Goal: Task Accomplishment & Management: Manage account settings

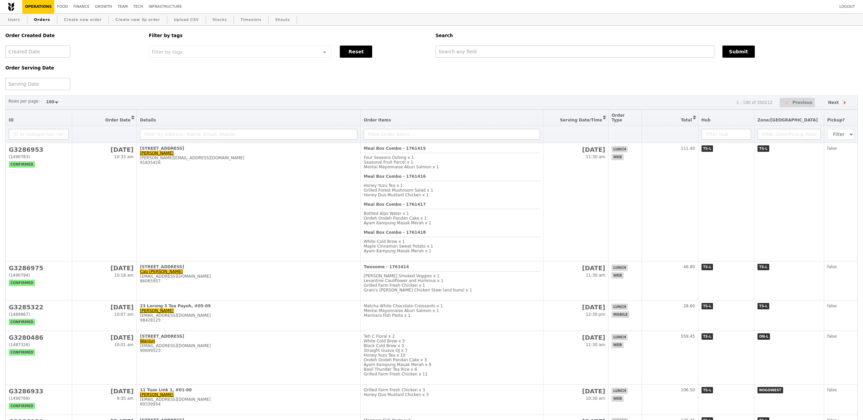
select select "100"
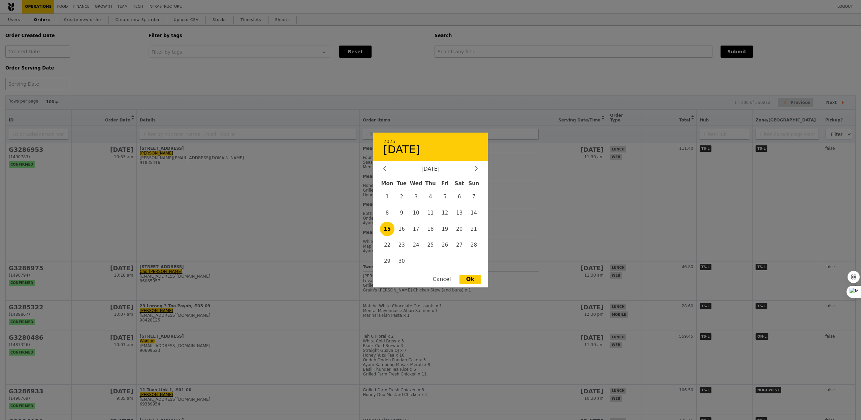
click at [43, 57] on div "2025 [DATE] [DATE] Mon Tue Wed Thu Fri Sat Sun 1 2 3 4 5 6 7 8 9 10 11 12 13 14…" at bounding box center [37, 51] width 65 height 12
click at [128, 73] on div at bounding box center [430, 210] width 861 height 420
click at [51, 79] on div "2025 [DATE] [DATE] Mon Tue Wed Thu Fri Sat Sun 1 2 3 4 5 6 7 8 9 10 11 12 13 14…" at bounding box center [37, 84] width 65 height 12
click at [391, 199] on span "1" at bounding box center [387, 196] width 14 height 14
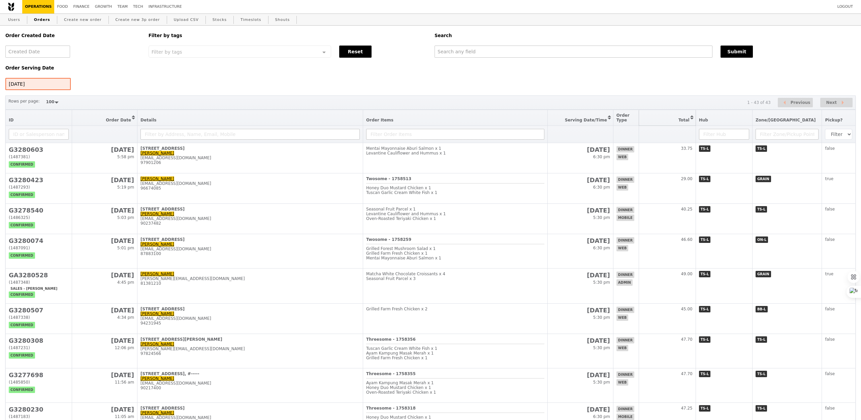
click at [696, 121] on button "Sort table by Total in descending order" at bounding box center [667, 118] width 57 height 16
click at [696, 121] on button "Sort table by Total in ascending order" at bounding box center [667, 118] width 57 height 16
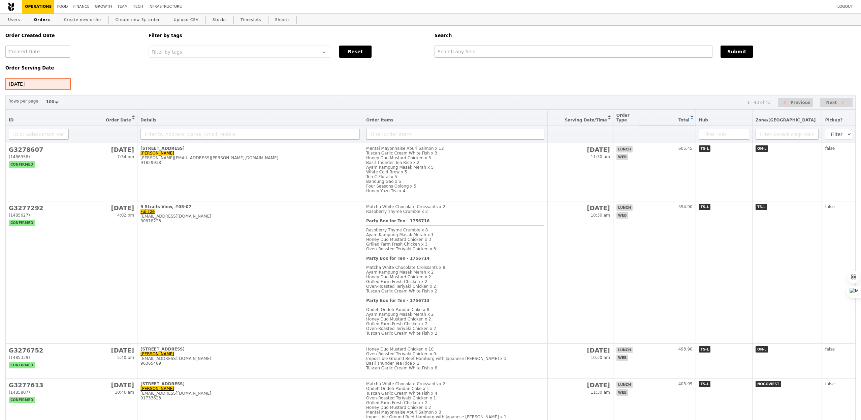
click at [696, 121] on button "Sort table by Total in descending order" at bounding box center [667, 118] width 57 height 16
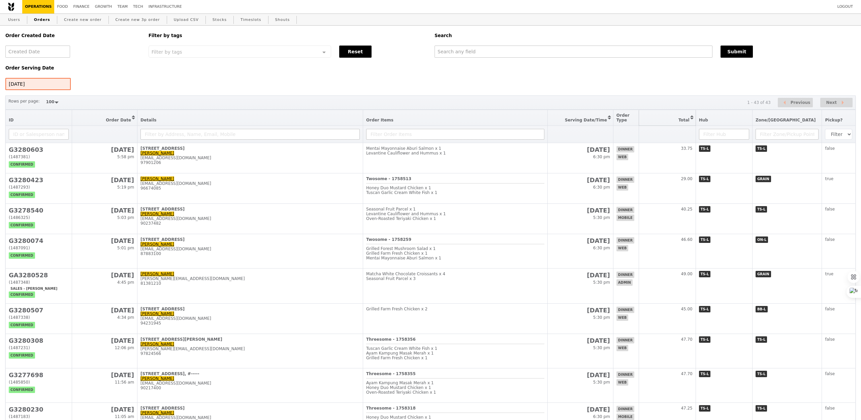
click at [696, 118] on button "Sort table by Total in descending order" at bounding box center [667, 118] width 57 height 16
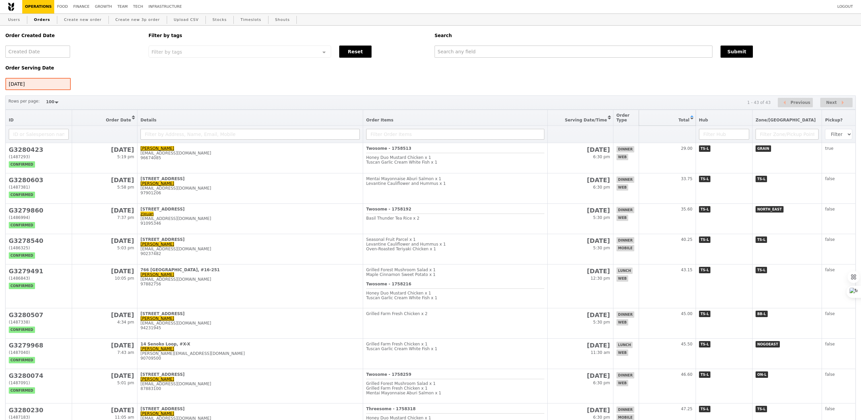
click at [696, 118] on button "Sort table by Total in ascending order" at bounding box center [667, 118] width 57 height 16
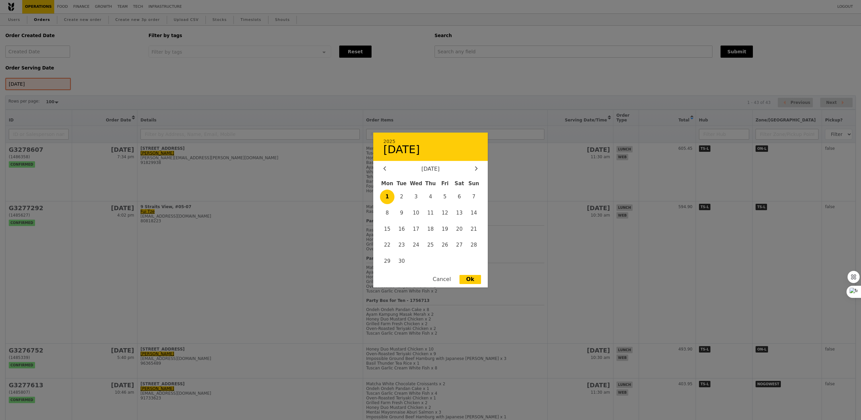
click at [41, 85] on div "[DATE] 2025 [DATE] [DATE] Mon Tue Wed Thu Fri Sat Sun 1 2 3 4 5 6 7 8 9 10 11 1…" at bounding box center [37, 84] width 65 height 12
click at [406, 198] on span "2" at bounding box center [402, 196] width 14 height 14
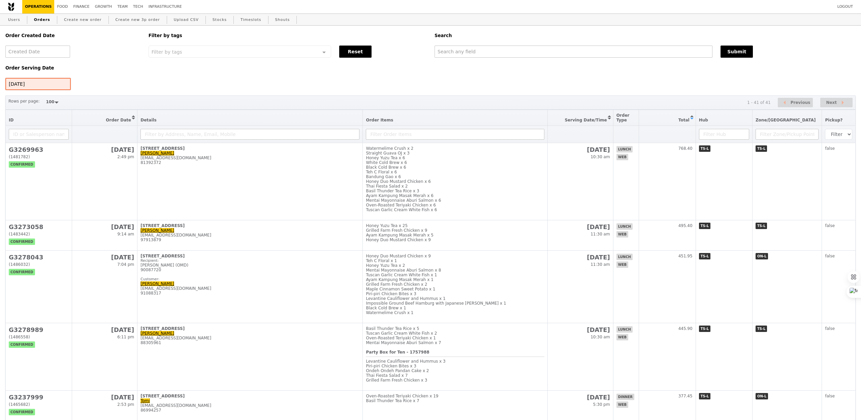
click at [47, 81] on div "[DATE]" at bounding box center [37, 84] width 65 height 12
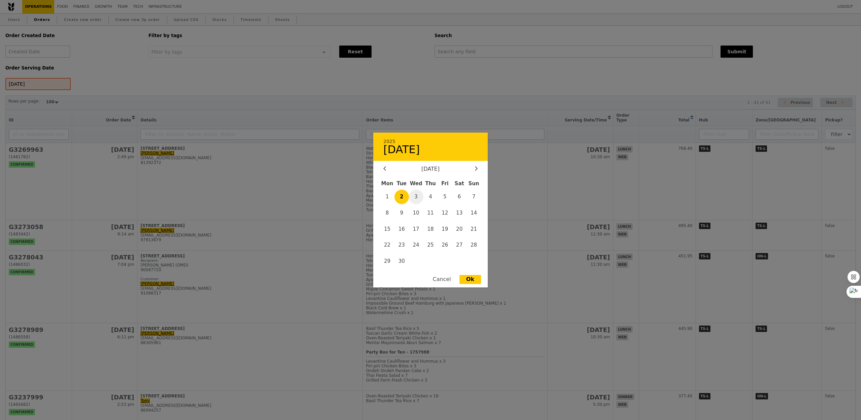
click at [422, 199] on span "3" at bounding box center [416, 196] width 14 height 14
type input "[DATE]"
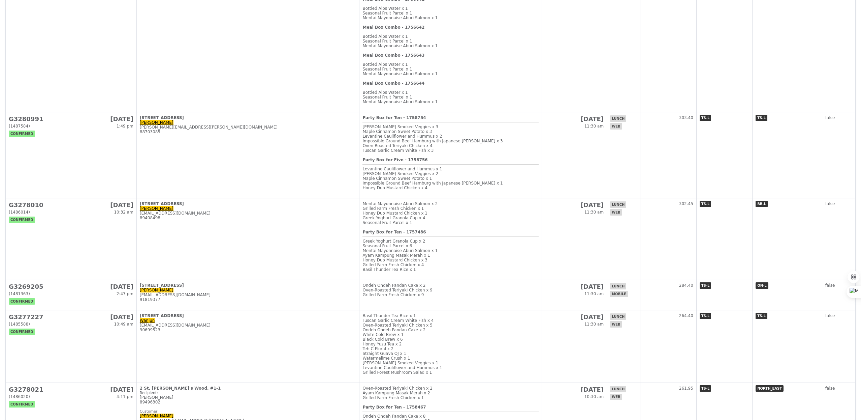
scroll to position [766, 0]
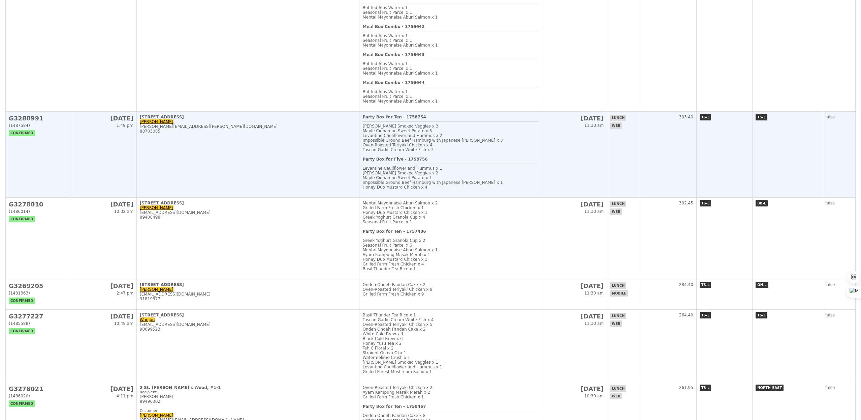
click at [269, 191] on td "[STREET_ADDRESS][PERSON_NAME] [PERSON_NAME][EMAIL_ADDRESS][PERSON_NAME][DOMAIN_…" at bounding box center [247, 155] width 223 height 86
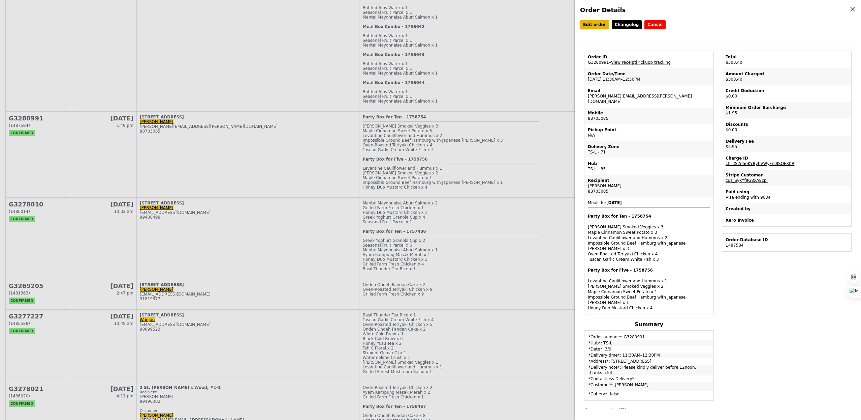
click at [600, 23] on link "Edit order" at bounding box center [594, 24] width 29 height 9
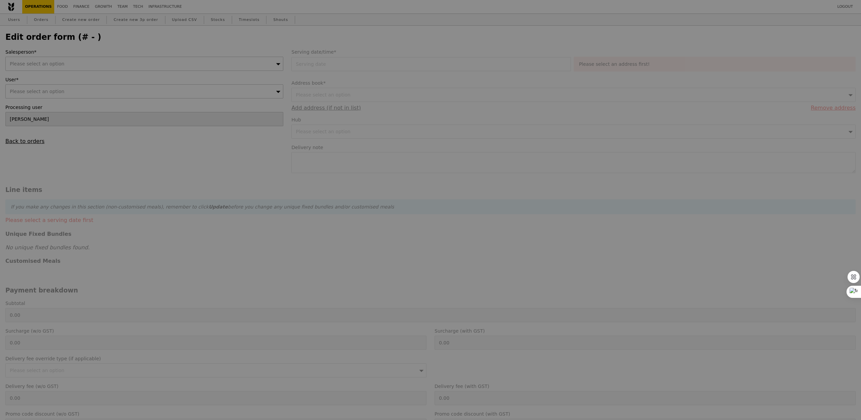
type input "[DATE]"
type textarea "Please kindly deliver before 12noon. thanks a lot."
type input "400.50"
type input "1.79"
type input "1.95"
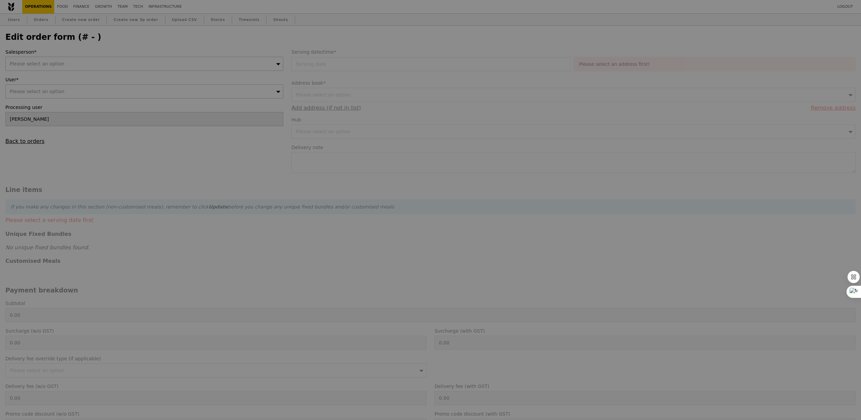
type input "2.71"
type input "2.95"
type input "405.40"
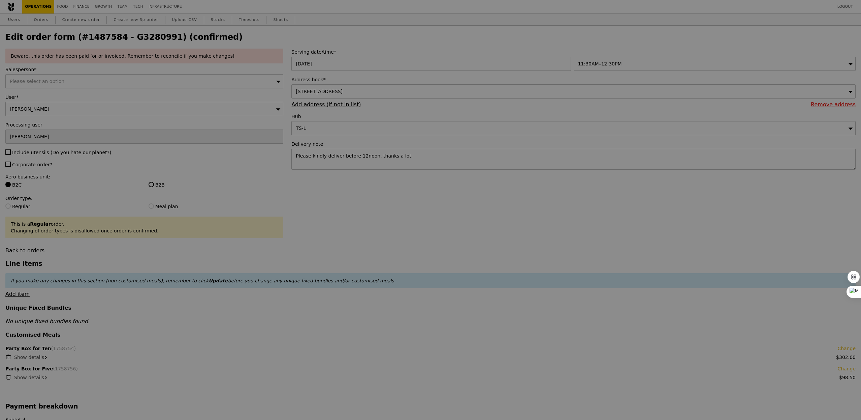
type input "Update"
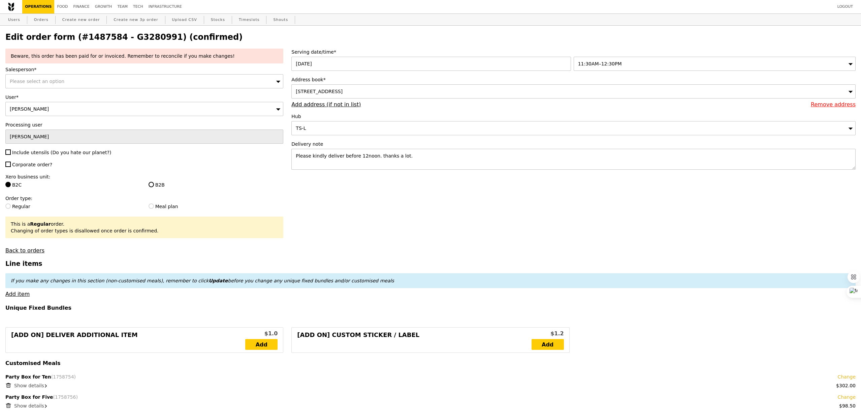
click at [71, 84] on div "Please select an option" at bounding box center [144, 81] width 278 height 14
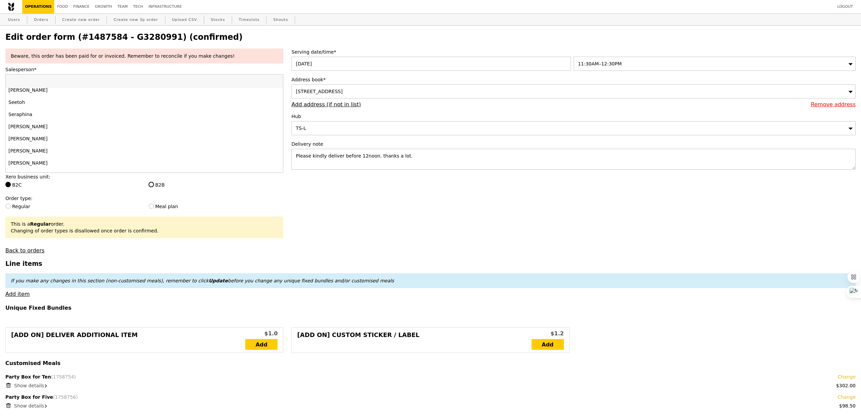
scroll to position [643, 0]
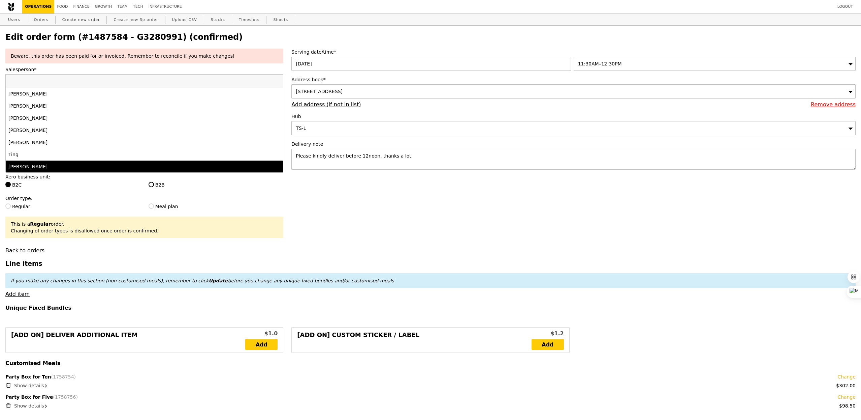
click at [56, 160] on li "[PERSON_NAME]" at bounding box center [144, 166] width 277 height 12
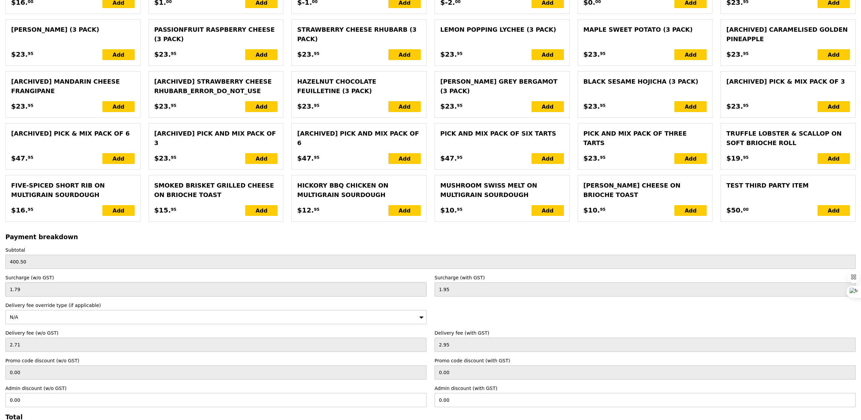
scroll to position [1338, 0]
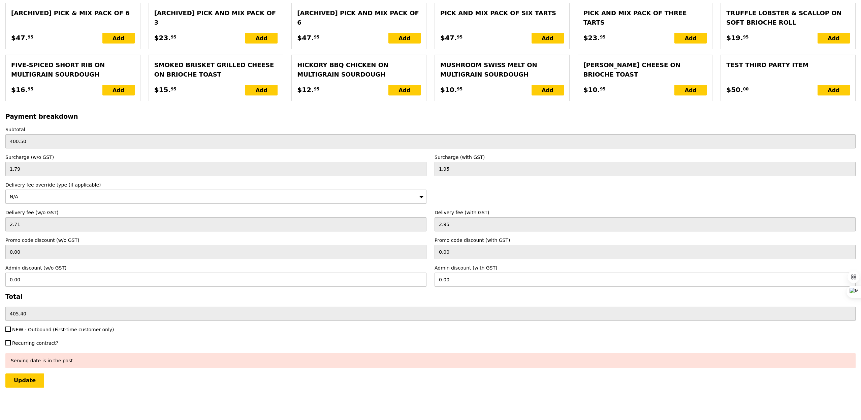
click at [32, 329] on span "NEW - Outbound (First-time customer only)" at bounding box center [63, 329] width 102 height 5
click at [11, 329] on input "NEW - Outbound (First-time customer only)" at bounding box center [7, 328] width 5 height 5
checkbox input "true"
click at [31, 382] on input "Update" at bounding box center [24, 380] width 39 height 14
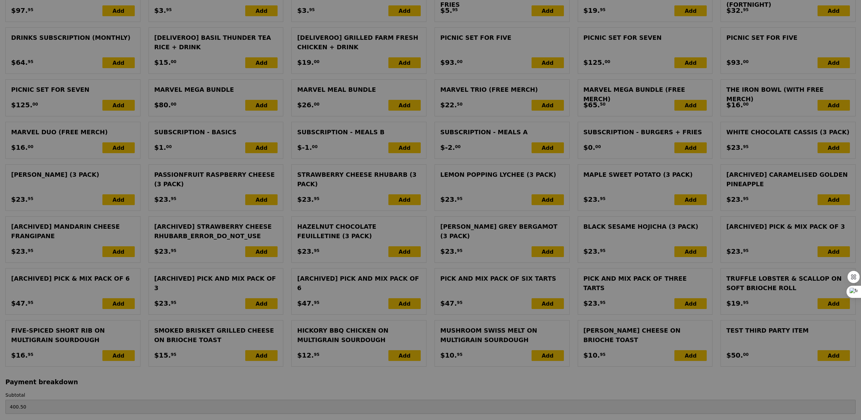
type input "Update"
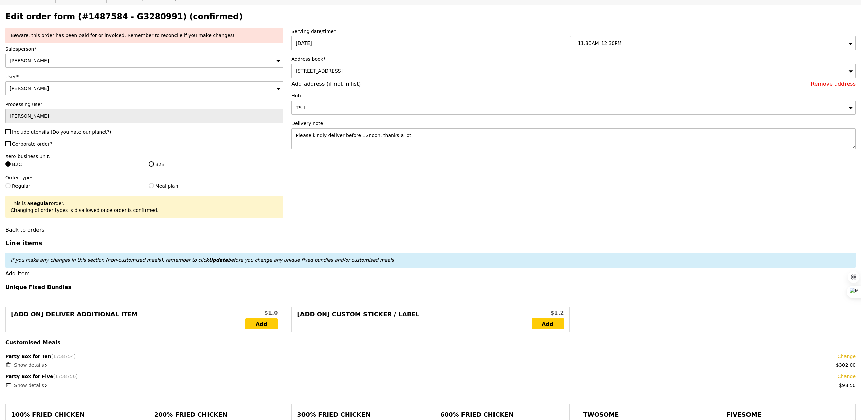
scroll to position [0, 0]
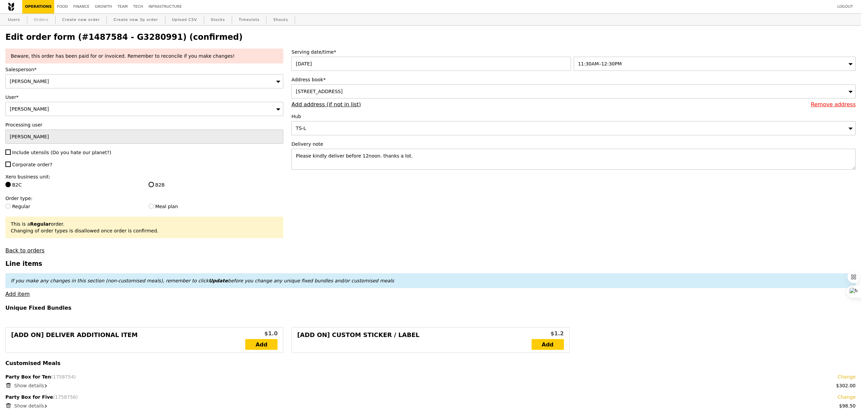
click at [44, 23] on link "Orders" at bounding box center [41, 20] width 20 height 12
select select "100"
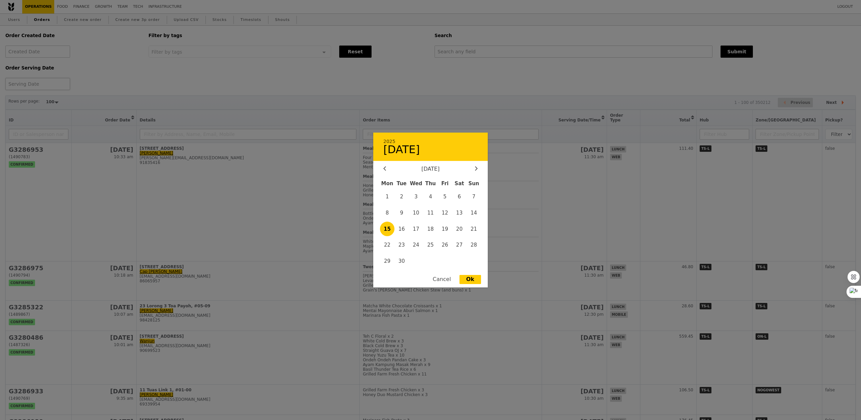
click at [43, 87] on div "2025 [DATE] [DATE] Mon Tue Wed Thu Fri Sat Sun 1 2 3 4 5 6 7 8 9 10 11 12 13 14…" at bounding box center [37, 84] width 65 height 12
click at [397, 199] on span "2" at bounding box center [402, 196] width 14 height 14
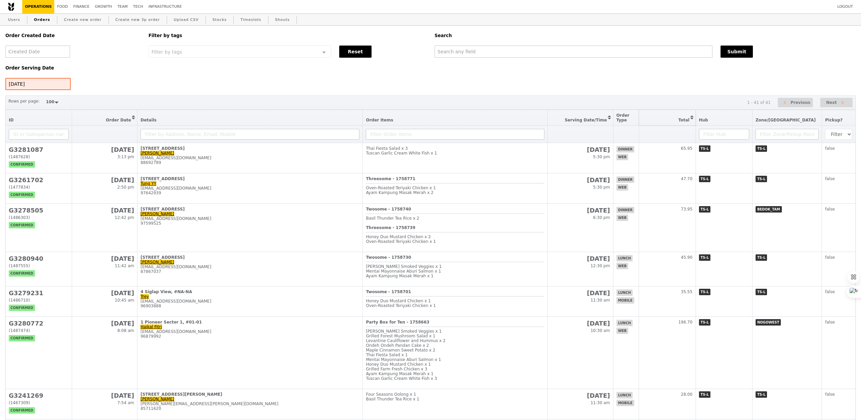
click at [693, 120] on button "Sort table by Total in descending order" at bounding box center [667, 118] width 57 height 16
click at [693, 120] on button "Sort table by Total in ascending order" at bounding box center [667, 118] width 57 height 16
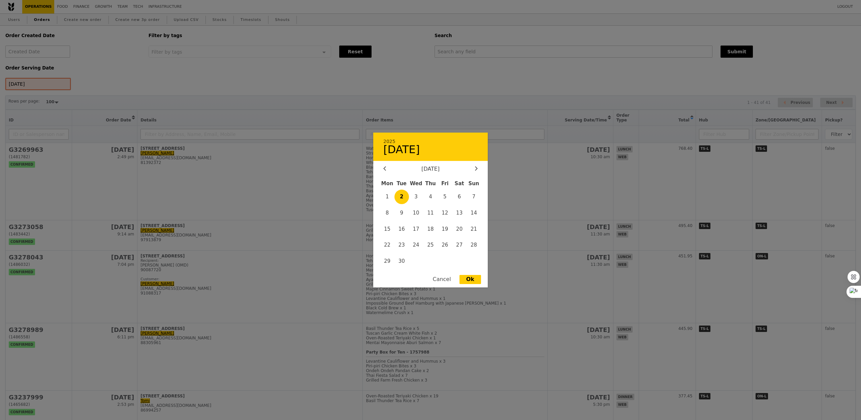
click at [48, 86] on div "[DATE] 2025 [DATE] [DATE] Mon Tue Wed Thu Fri Sat Sun 1 2 3 4 5 6 7 8 9 10 11 1…" at bounding box center [37, 84] width 65 height 12
click at [416, 198] on span "3" at bounding box center [416, 196] width 14 height 14
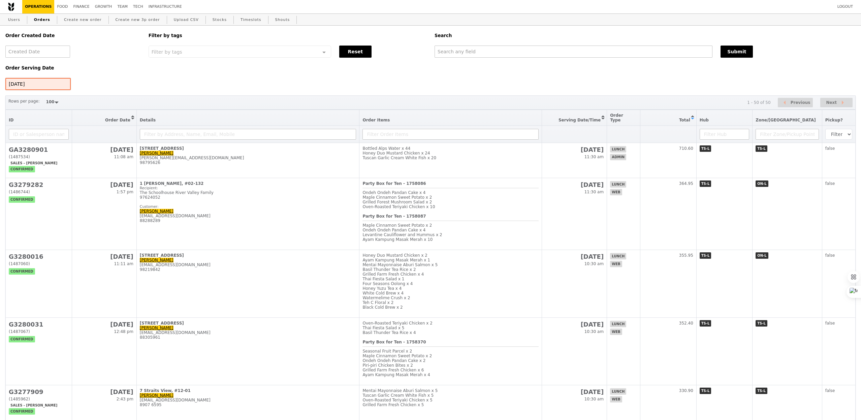
click at [25, 82] on div "[DATE]" at bounding box center [37, 84] width 65 height 12
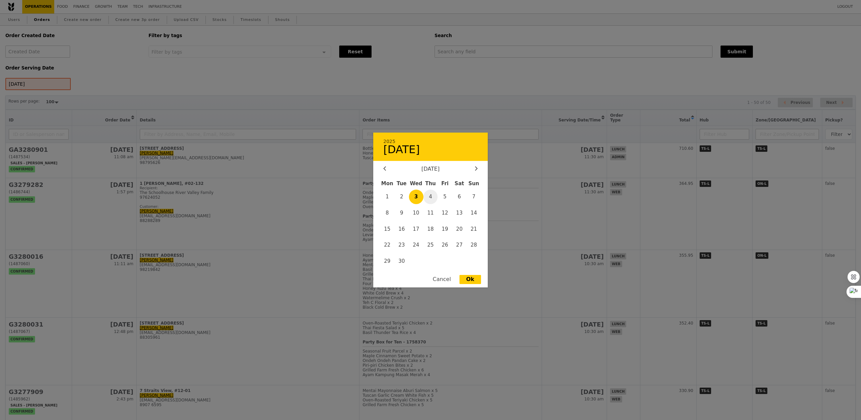
click at [428, 195] on span "4" at bounding box center [431, 196] width 14 height 14
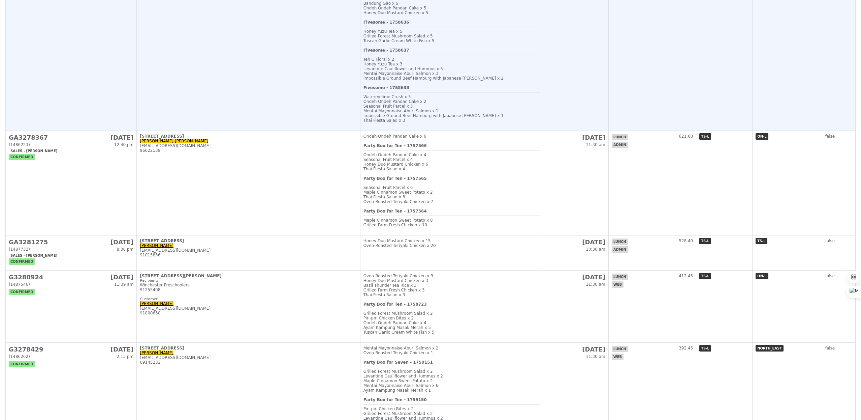
scroll to position [251, 0]
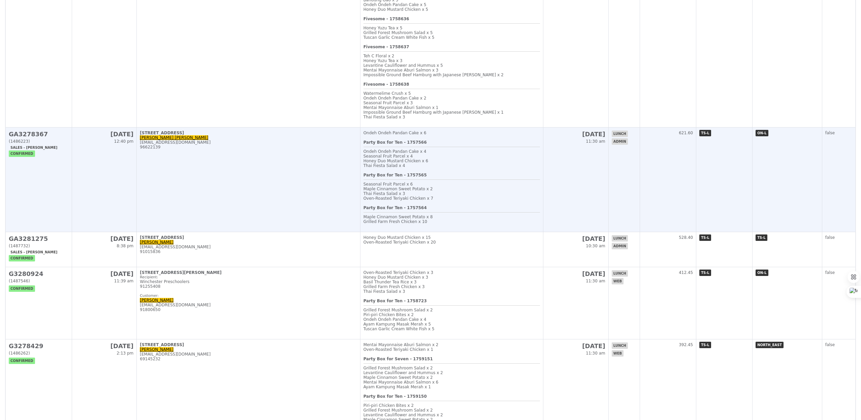
click at [299, 212] on td "[STREET_ADDRESS] Yan Thein [EMAIL_ADDRESS][DOMAIN_NAME] 96622139" at bounding box center [248, 179] width 223 height 104
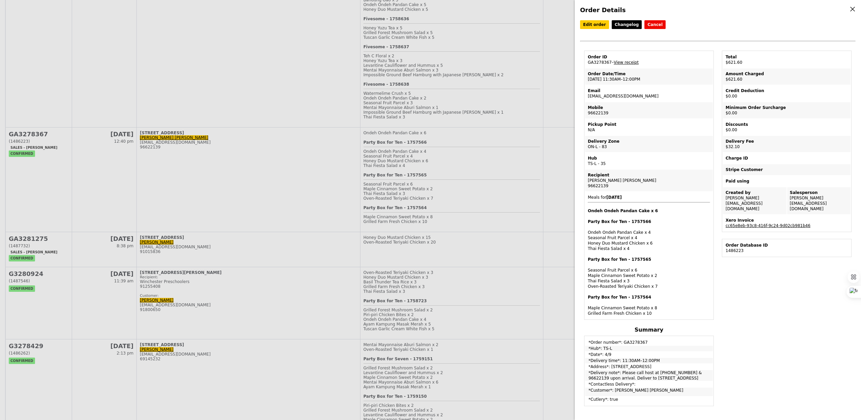
click at [387, 193] on div "Order Details Edit order Changelog Cancel Order ID GA3278367 – View receipt Ord…" at bounding box center [430, 210] width 861 height 420
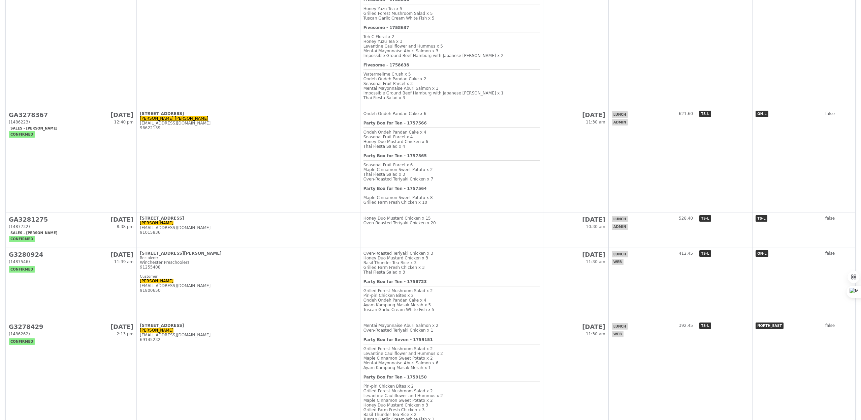
scroll to position [0, 0]
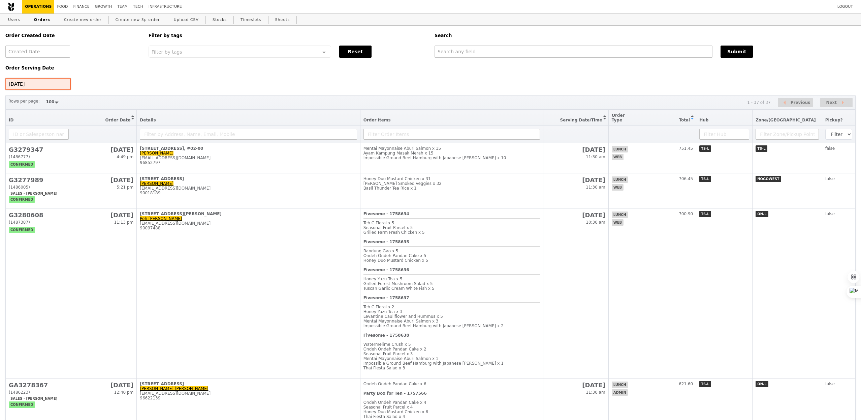
click at [49, 80] on div "[DATE]" at bounding box center [37, 84] width 65 height 12
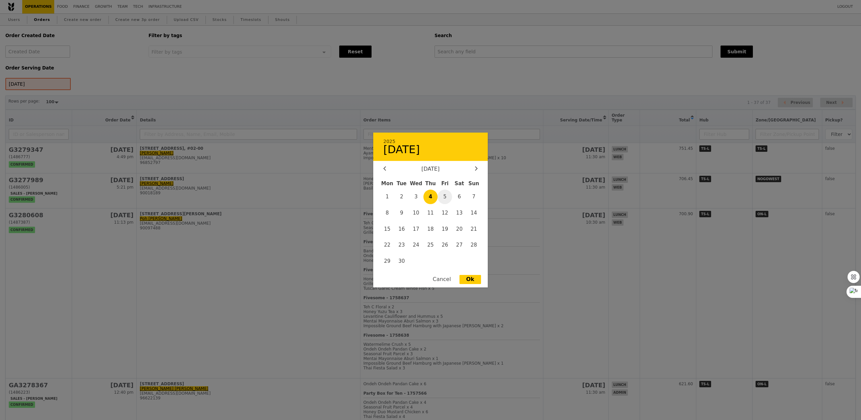
click at [445, 192] on span "5" at bounding box center [445, 196] width 14 height 14
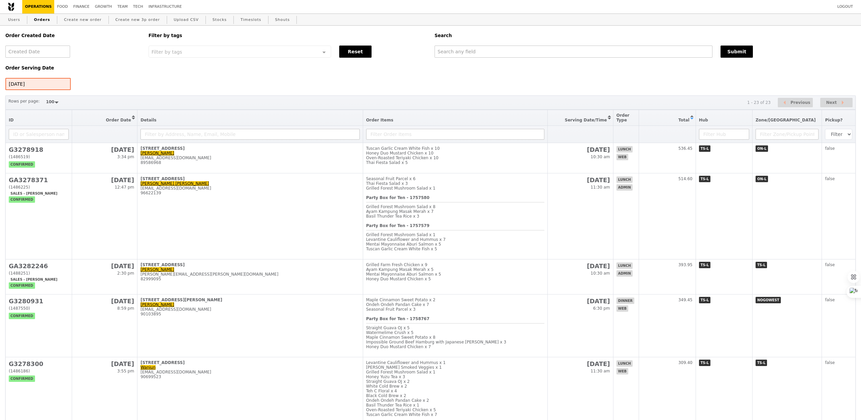
click at [57, 76] on div "Order Serving Date [DATE]" at bounding box center [72, 74] width 143 height 32
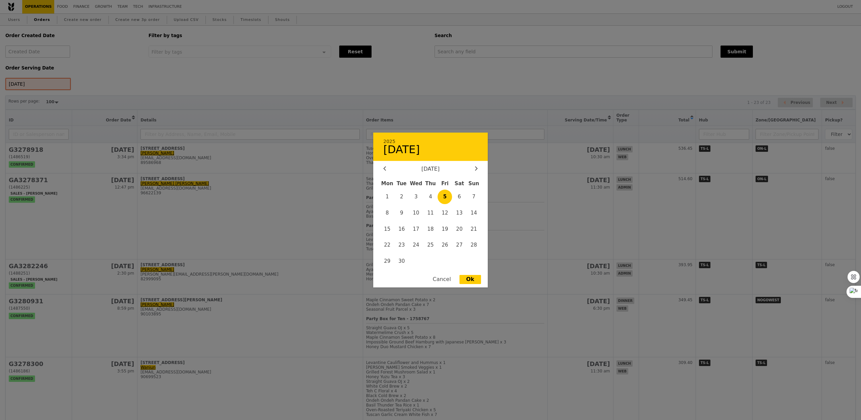
click at [52, 89] on div "[DATE] 2025 [DATE] [DATE] Mon Tue Wed Thu Fri Sat Sun 1 2 3 4 5 6 7 8 9 10 11 1…" at bounding box center [37, 84] width 65 height 12
click at [455, 195] on span "6" at bounding box center [459, 196] width 14 height 14
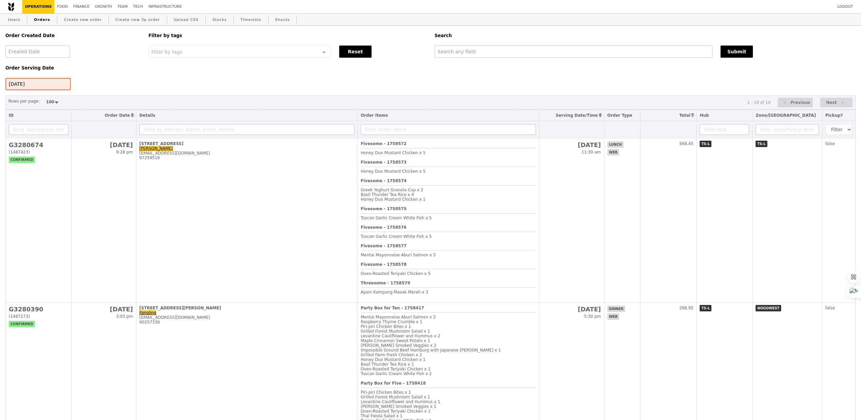
click at [49, 85] on div "[DATE]" at bounding box center [37, 84] width 65 height 12
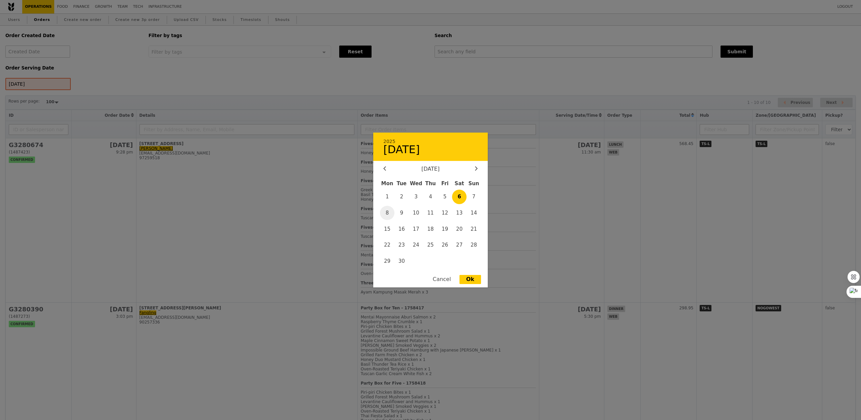
click at [391, 212] on span "8" at bounding box center [387, 213] width 14 height 14
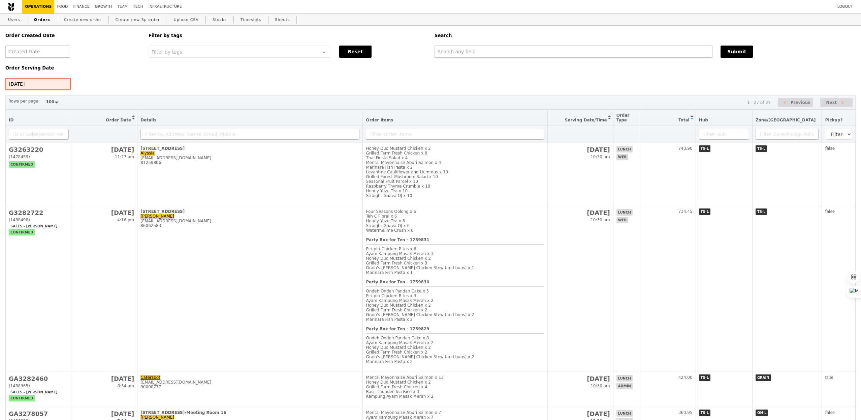
click at [35, 82] on div "[DATE]" at bounding box center [37, 84] width 65 height 12
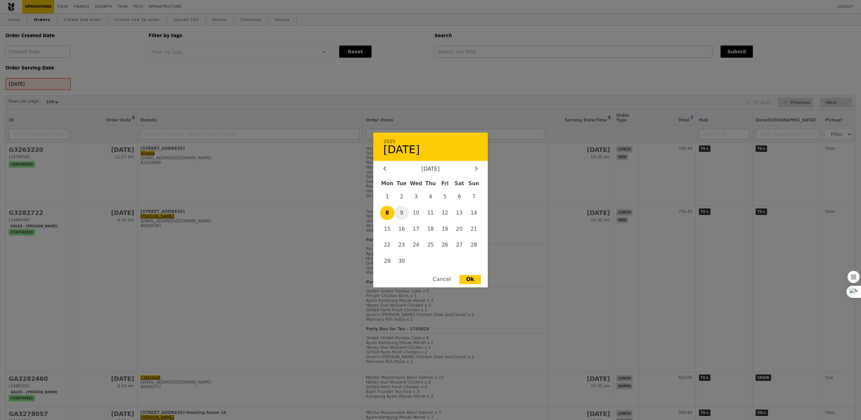
click at [402, 210] on span "9" at bounding box center [402, 213] width 14 height 14
type input "[DATE]"
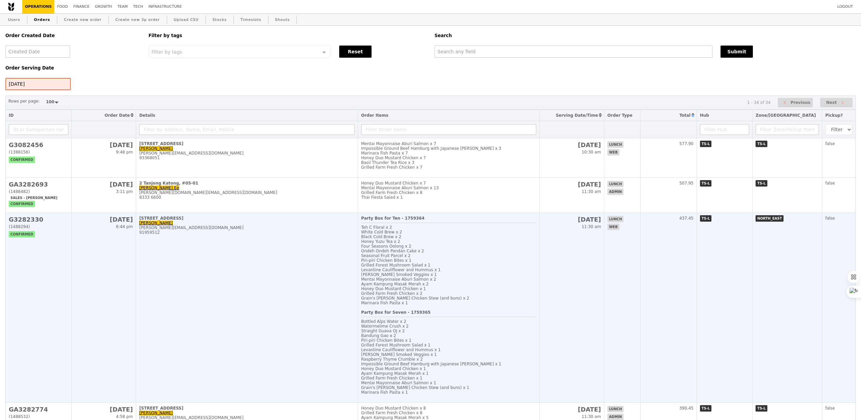
scroll to position [25, 0]
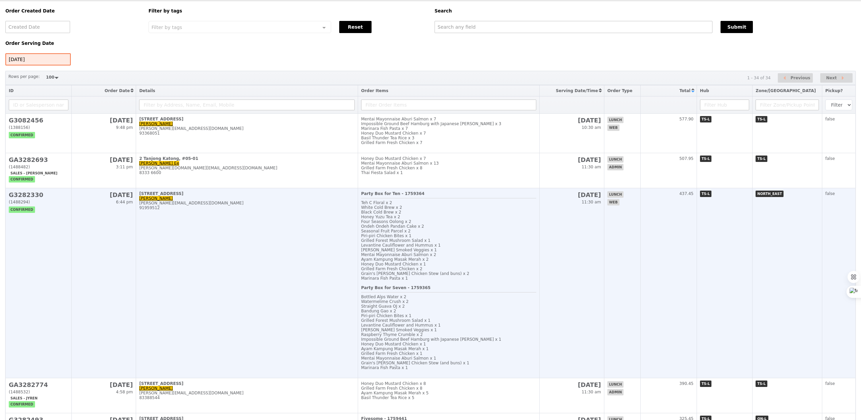
click at [258, 268] on td "[STREET_ADDRESS] [PERSON_NAME] [PERSON_NAME][EMAIL_ADDRESS][DOMAIN_NAME] 919595…" at bounding box center [247, 283] width 222 height 190
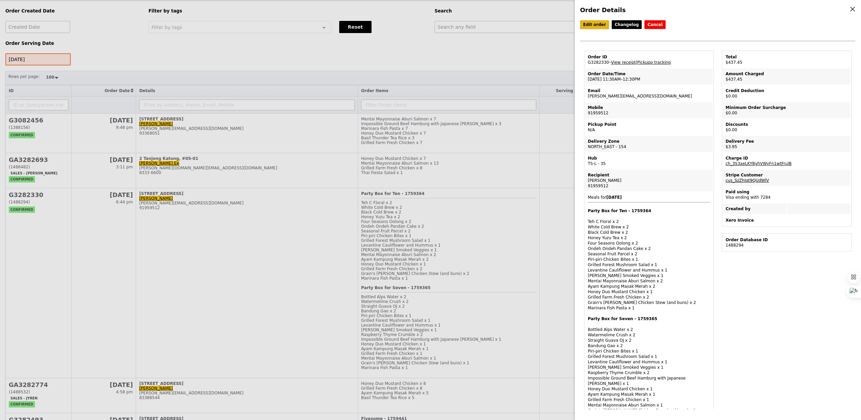
click at [598, 25] on link "Edit order" at bounding box center [594, 24] width 29 height 9
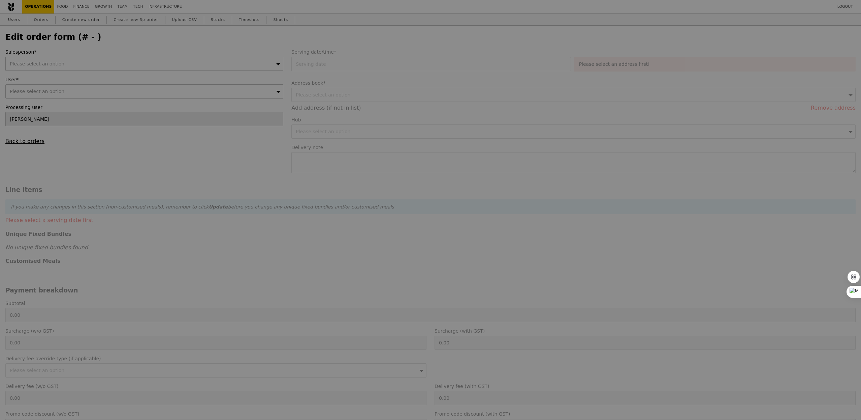
type input "[DATE]"
type textarea "Please call me at [PHONE_NUMBER] once you arrive at [GEOGRAPHIC_DATA] - lobby l…"
type input "433.50"
type input "2.71"
type input "2.95"
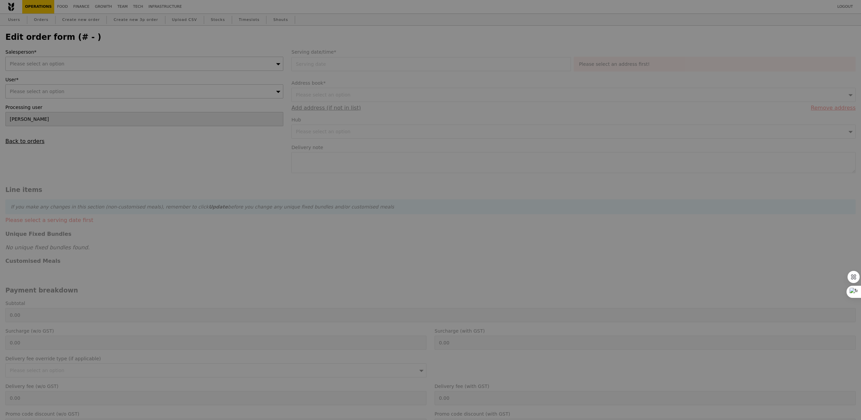
type input "436.45"
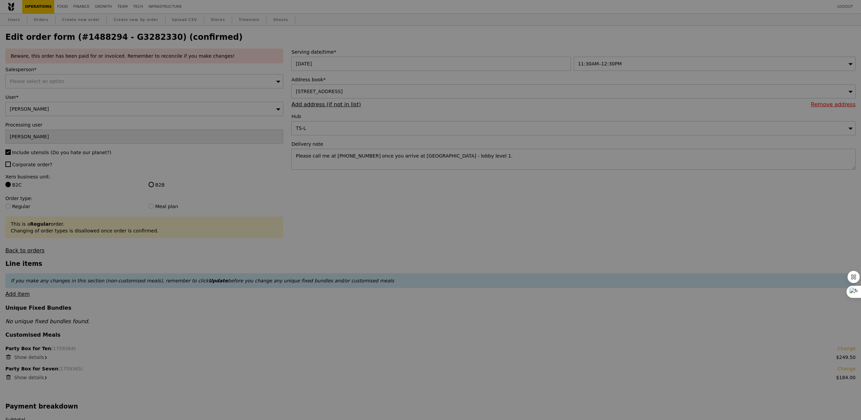
click at [59, 82] on div at bounding box center [430, 210] width 861 height 420
click at [45, 83] on div at bounding box center [430, 210] width 861 height 420
click at [55, 81] on div at bounding box center [430, 210] width 861 height 420
type input "Update"
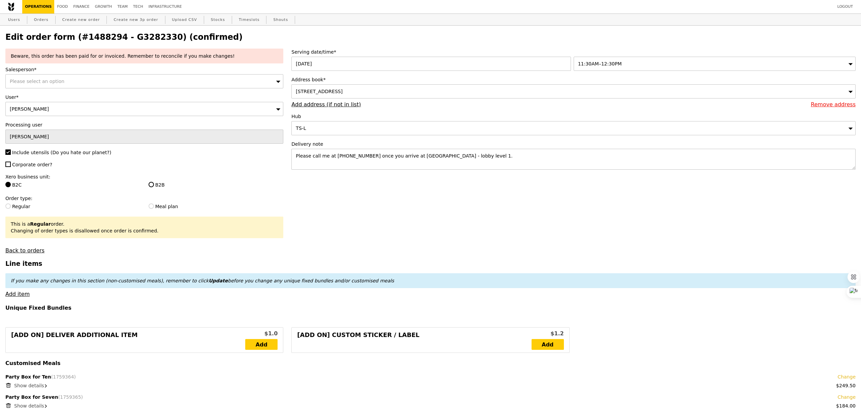
click at [58, 83] on span "Please select an option" at bounding box center [37, 81] width 55 height 5
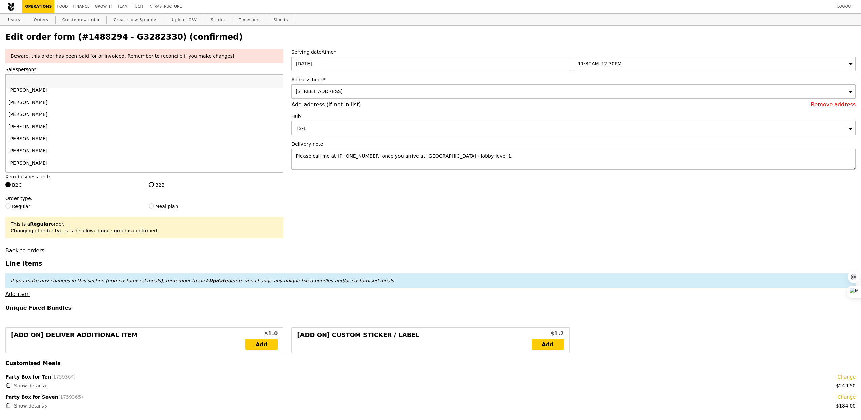
scroll to position [643, 0]
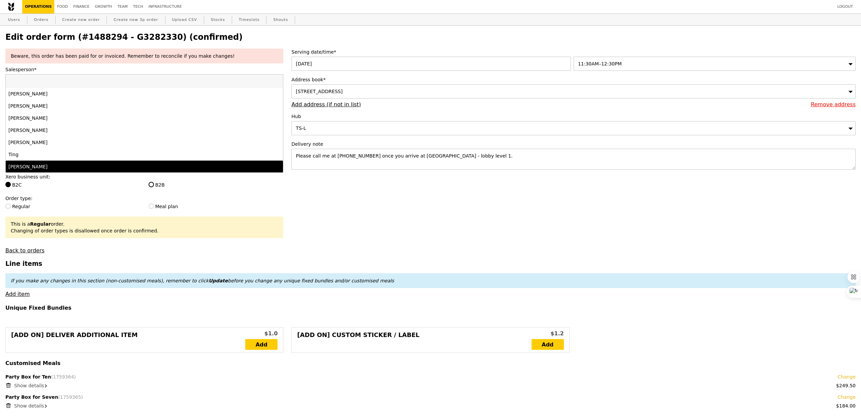
click at [50, 170] on li "[PERSON_NAME]" at bounding box center [144, 166] width 277 height 12
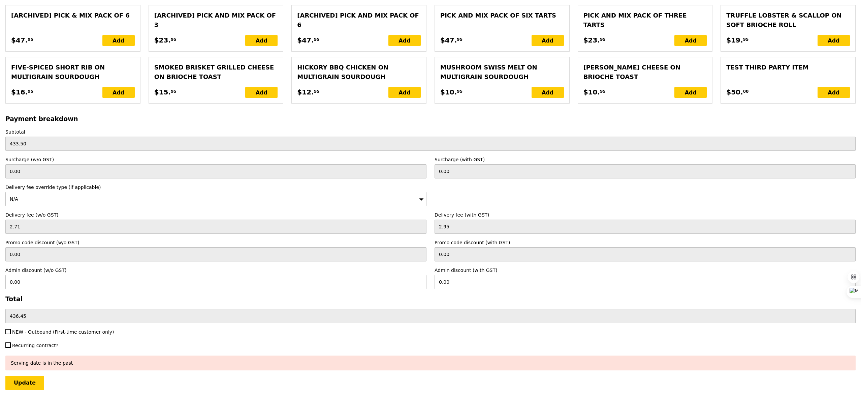
scroll to position [1338, 0]
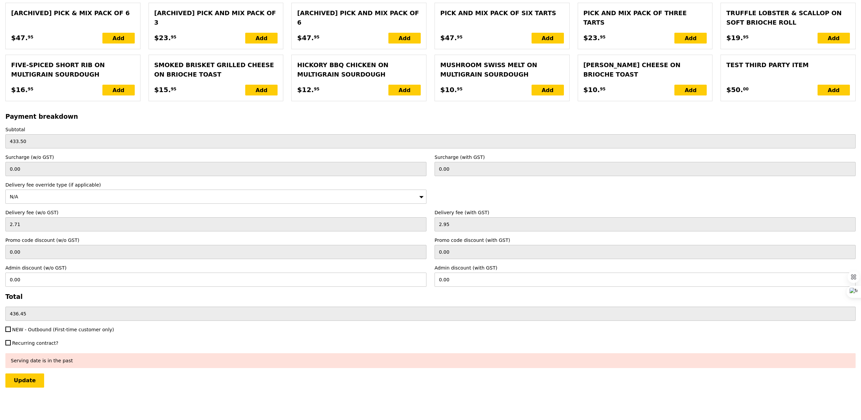
click at [56, 329] on span "NEW - Outbound (First-time customer only)" at bounding box center [63, 329] width 102 height 5
click at [11, 329] on input "NEW - Outbound (First-time customer only)" at bounding box center [7, 328] width 5 height 5
checkbox input "true"
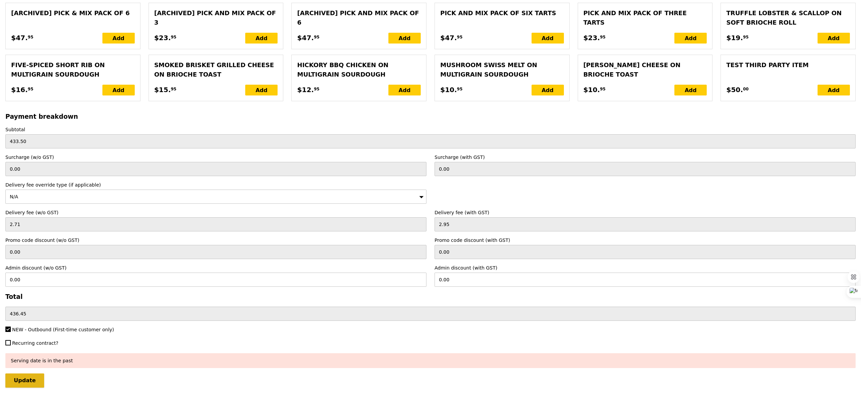
click at [29, 383] on input "Update" at bounding box center [24, 380] width 39 height 14
type input "Loading..."
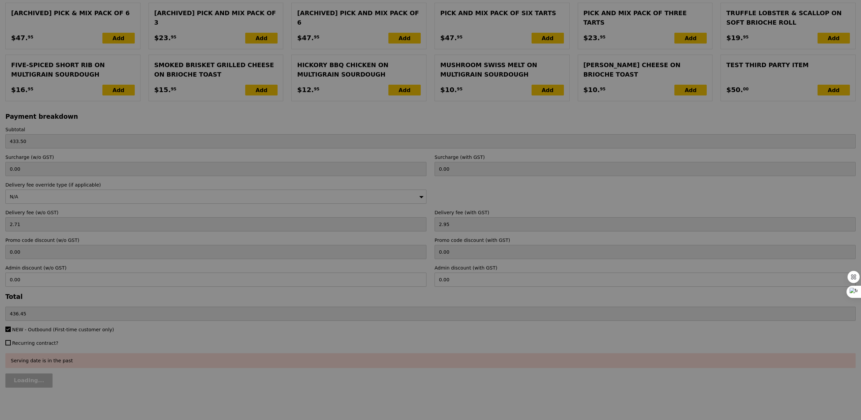
type input "3.62"
type input "3.95"
type input "437.45"
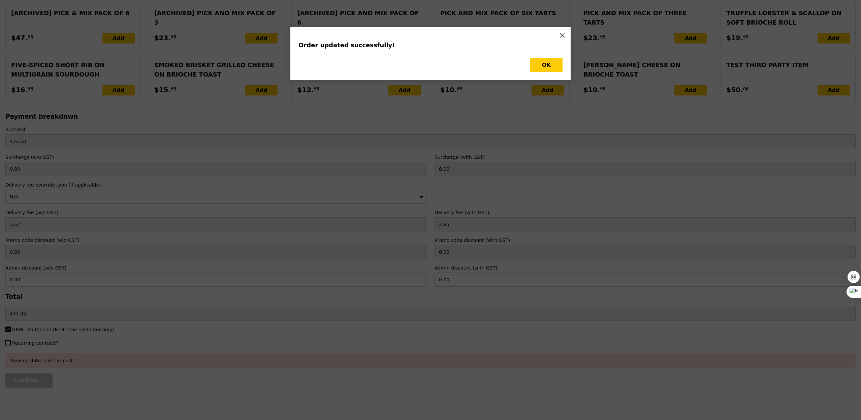
scroll to position [0, 0]
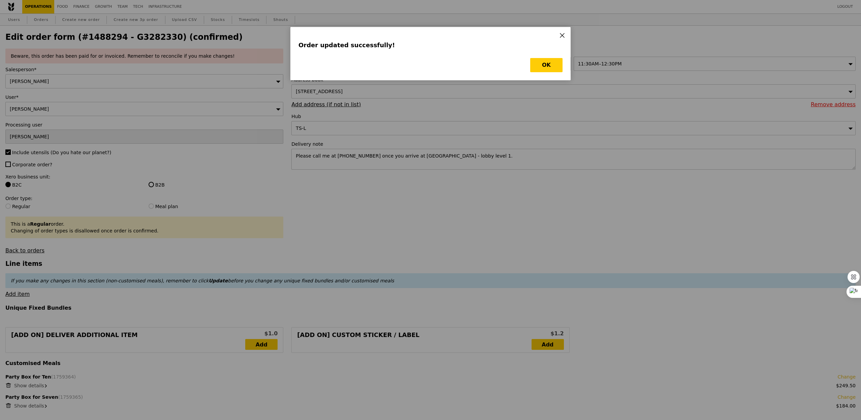
type input "Update"
click at [536, 62] on button "OK" at bounding box center [546, 65] width 32 height 14
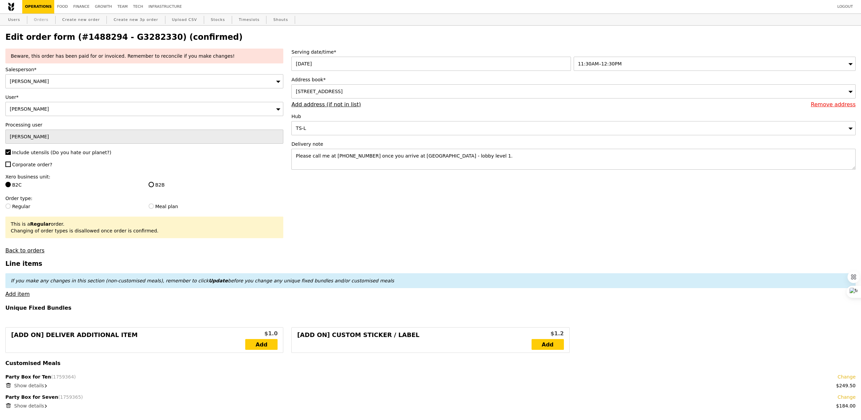
click at [41, 20] on link "Orders" at bounding box center [41, 20] width 20 height 12
select select "100"
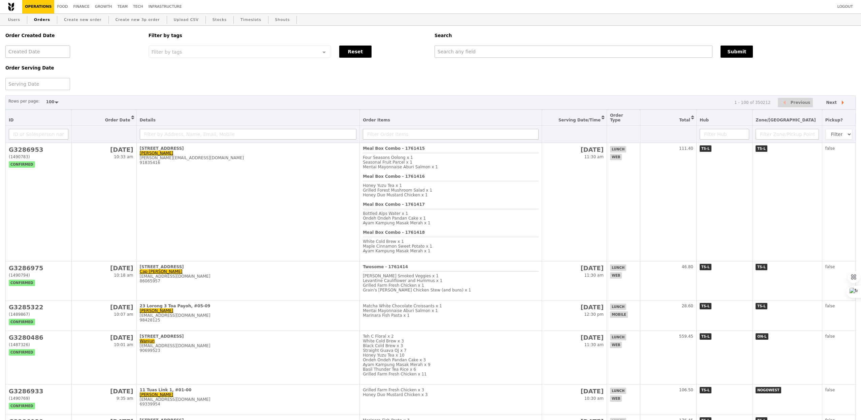
click at [47, 56] on div at bounding box center [37, 51] width 65 height 12
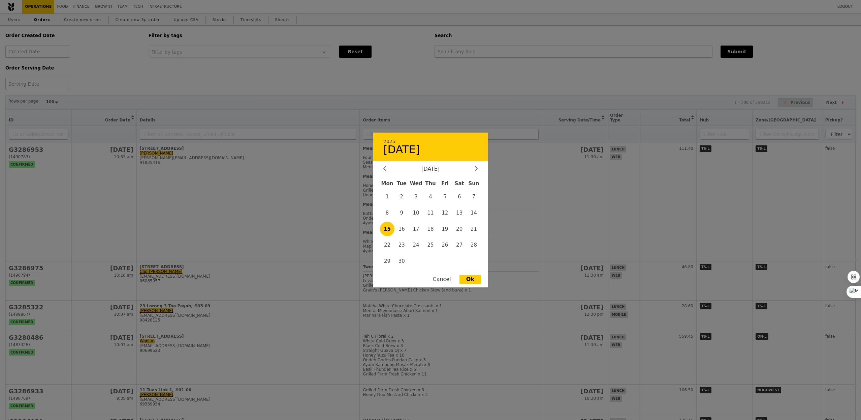
click at [311, 98] on div at bounding box center [430, 210] width 861 height 420
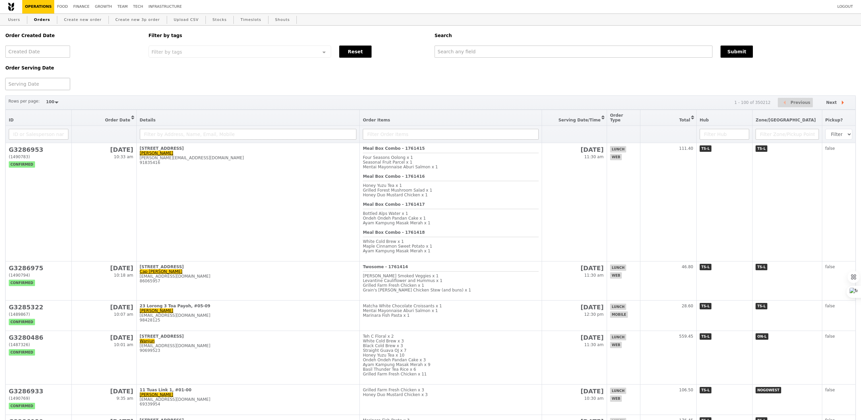
click at [49, 87] on div at bounding box center [37, 84] width 65 height 12
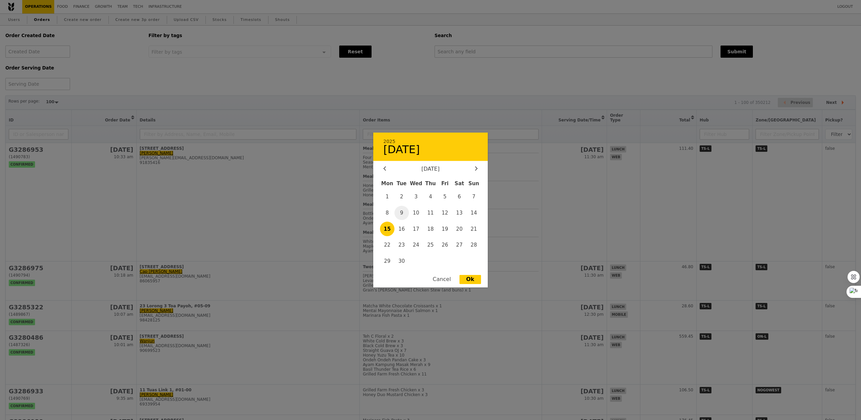
click at [405, 214] on span "9" at bounding box center [402, 213] width 14 height 14
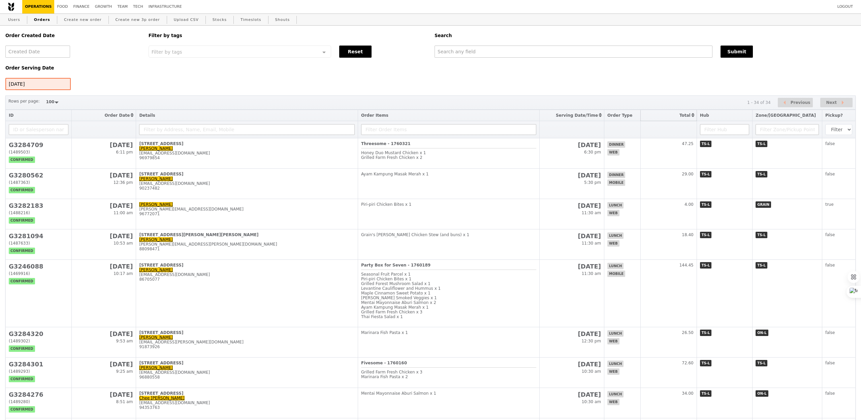
click at [696, 116] on button "Sort table by Total in descending order" at bounding box center [669, 115] width 56 height 11
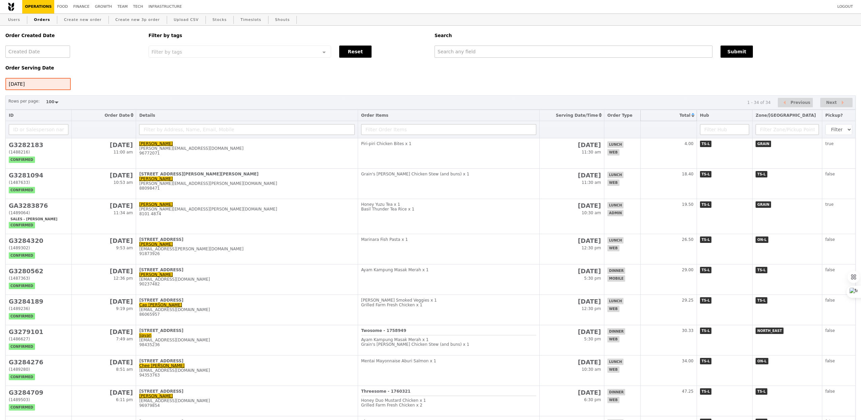
click at [696, 118] on button "Sort table by Total in ascending order" at bounding box center [669, 115] width 56 height 11
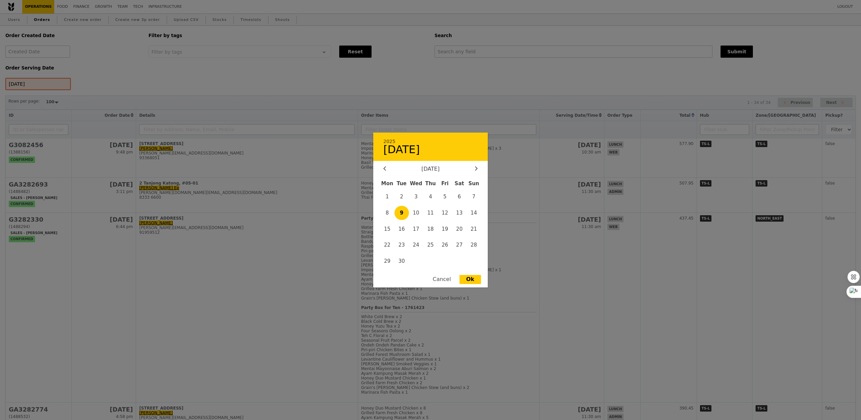
click at [34, 87] on div "[DATE] 2025 [DATE] [DATE] Mon Tue Wed Thu Fri Sat Sun 1 2 3 4 5 6 7 8 9 10 11 1…" at bounding box center [37, 84] width 65 height 12
click at [414, 214] on span "10" at bounding box center [416, 213] width 14 height 14
type input "[DATE]"
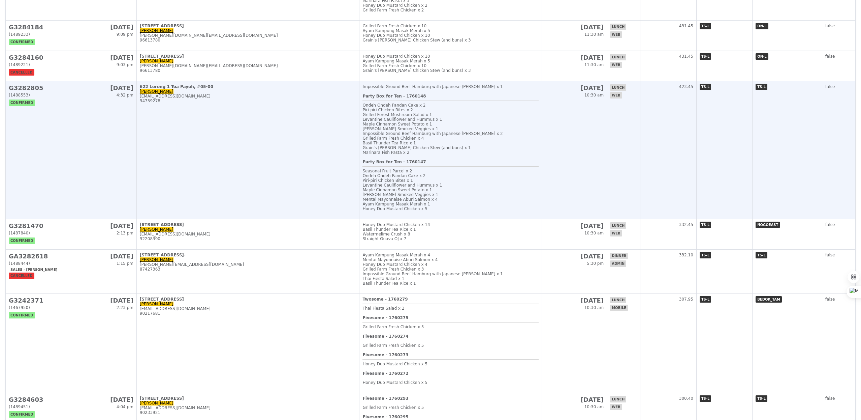
scroll to position [398, 0]
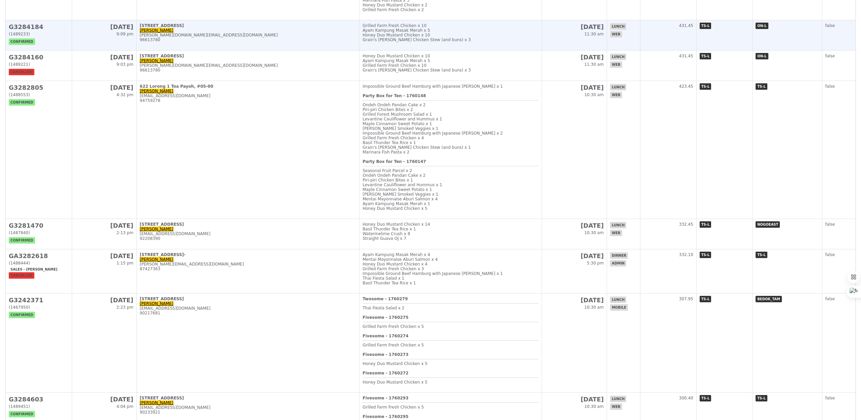
click at [144, 37] on div "[PERSON_NAME][DOMAIN_NAME][EMAIL_ADDRESS][DOMAIN_NAME]" at bounding box center [248, 35] width 217 height 5
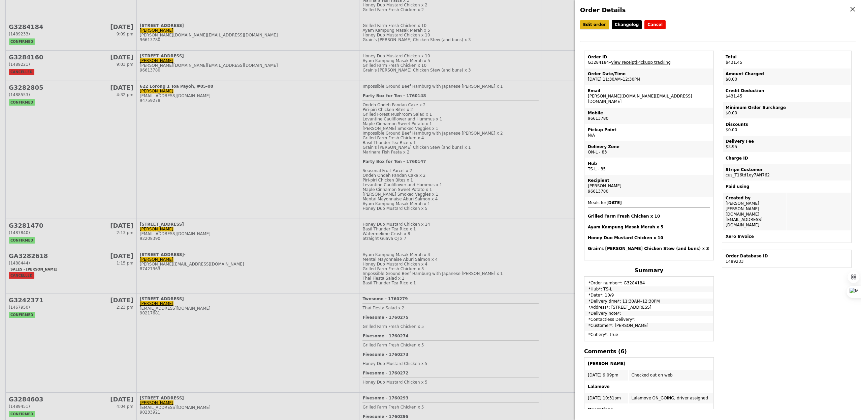
click at [595, 21] on link "Edit order" at bounding box center [594, 24] width 29 height 9
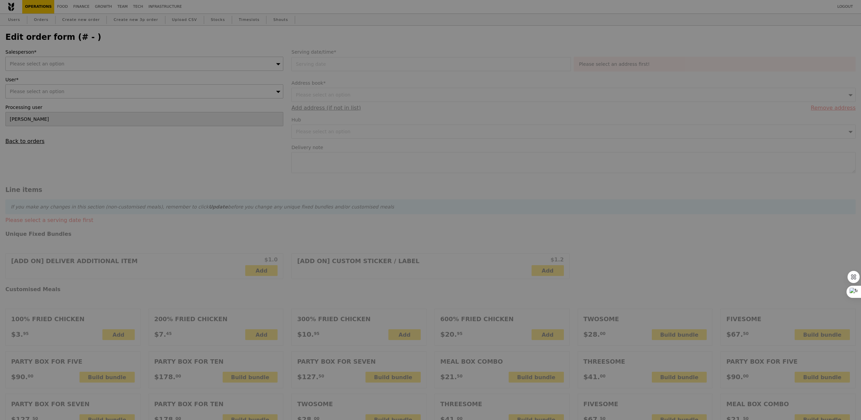
type input "[DATE]"
type input "427.50"
type input "2.71"
type input "2.95"
type input "430.45"
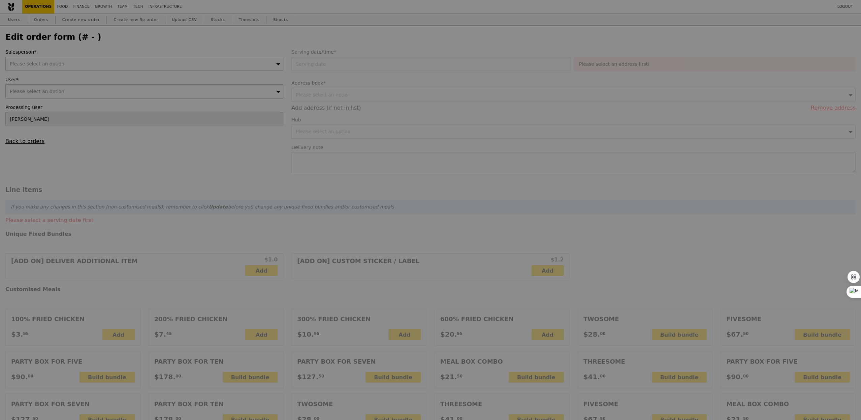
type input "Loading..."
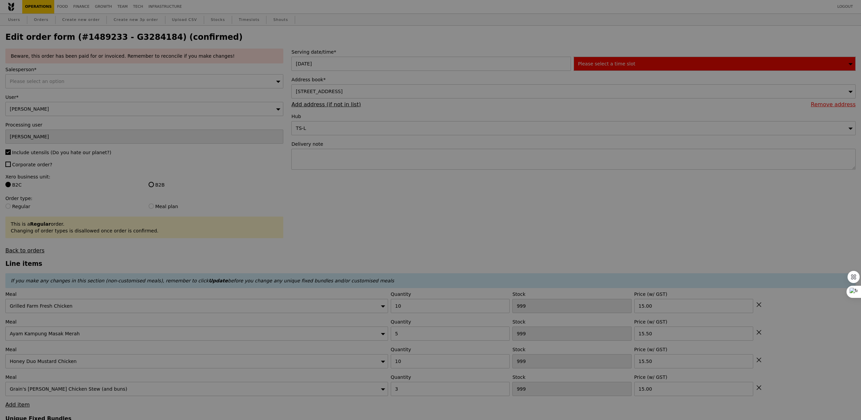
type input "-4"
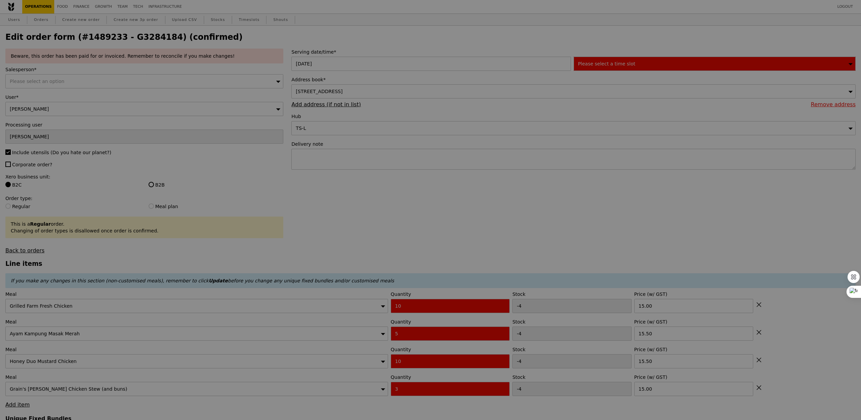
type input "Update"
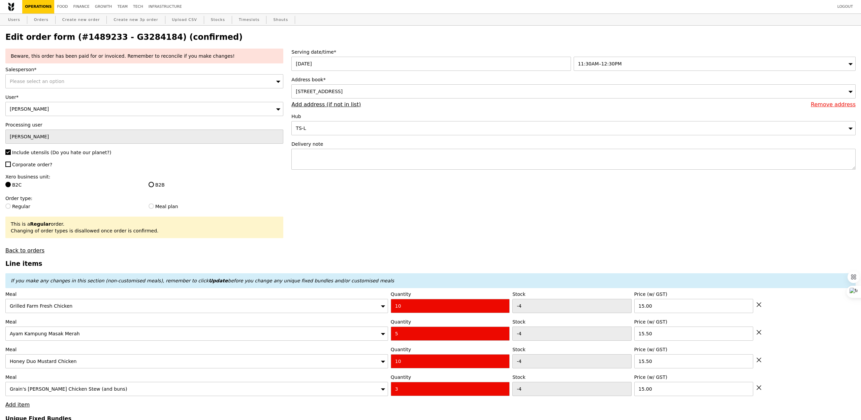
click at [91, 79] on div "Please select an option" at bounding box center [144, 81] width 278 height 14
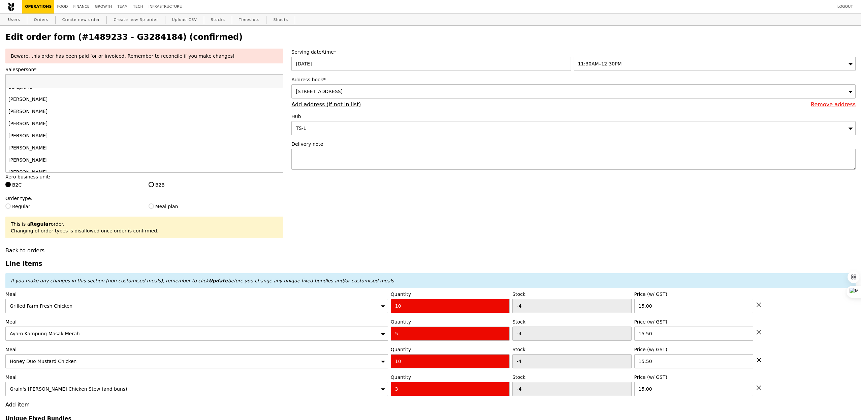
scroll to position [643, 0]
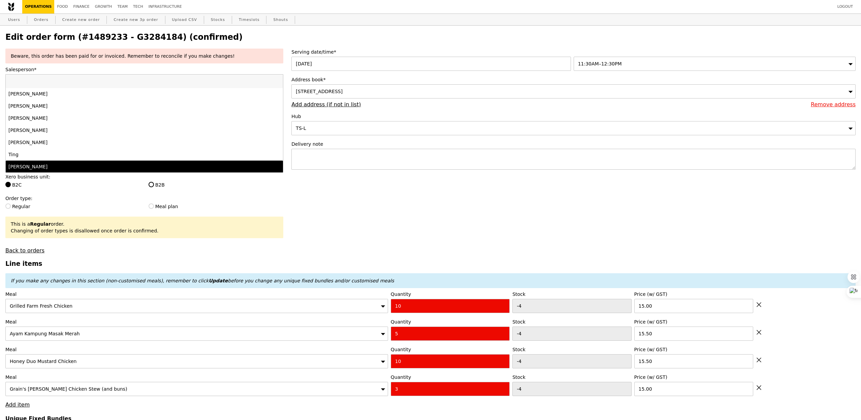
click at [80, 164] on div "[PERSON_NAME]" at bounding box center [110, 166] width 204 height 7
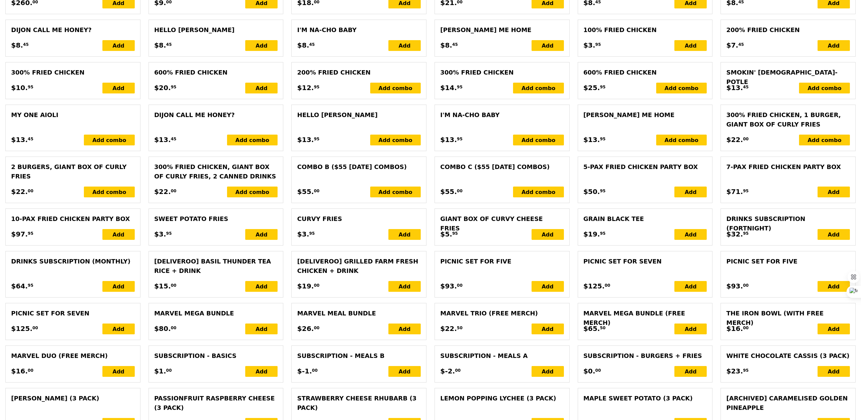
scroll to position [1407, 0]
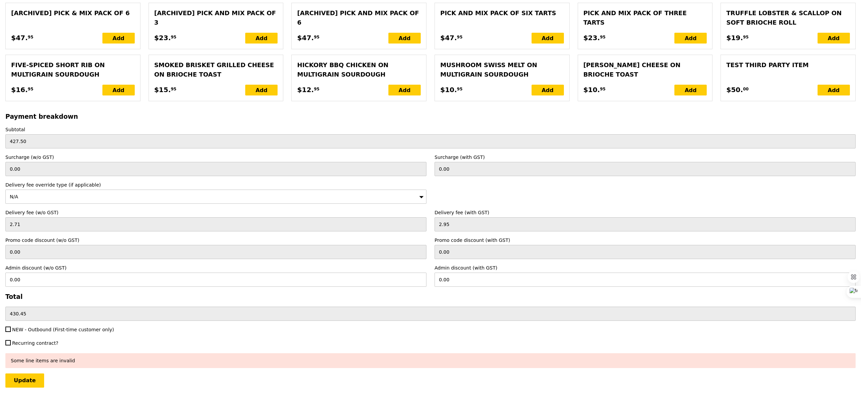
click at [37, 329] on span "NEW - Outbound (First-time customer only)" at bounding box center [63, 329] width 102 height 5
click at [11, 329] on input "NEW - Outbound (First-time customer only)" at bounding box center [7, 328] width 5 height 5
checkbox input "true"
click at [33, 385] on input "Update" at bounding box center [24, 380] width 39 height 14
type input "Loading..."
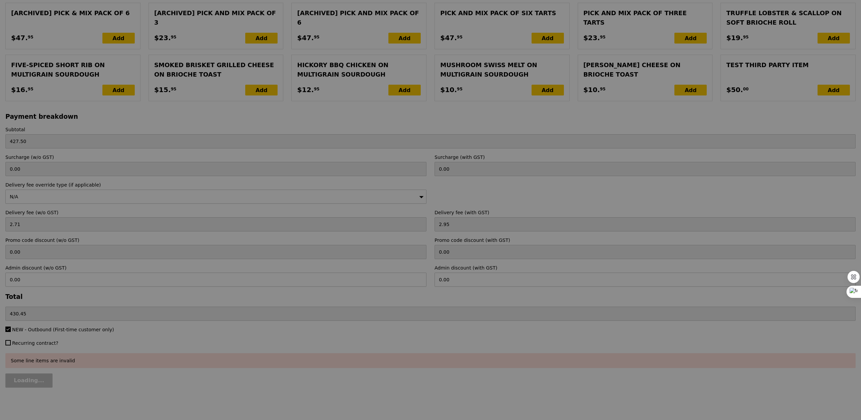
type input "3.62"
type input "3.95"
type input "431.45"
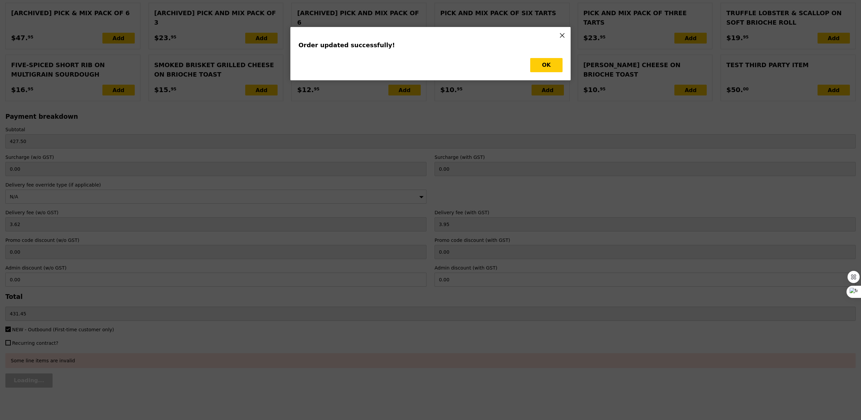
scroll to position [0, 0]
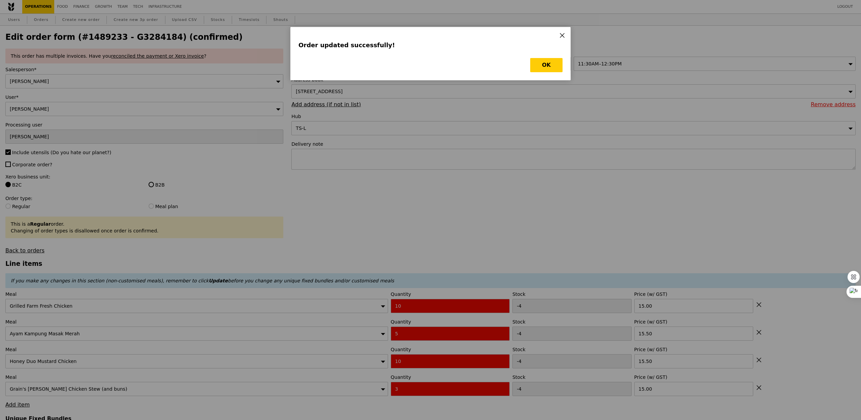
type input "Update"
click at [543, 60] on button "OK" at bounding box center [546, 65] width 32 height 14
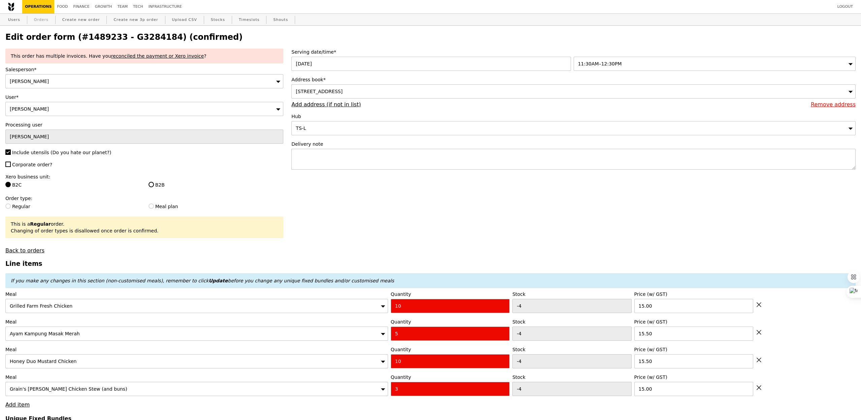
click at [43, 22] on link "Orders" at bounding box center [41, 20] width 20 height 12
select select "100"
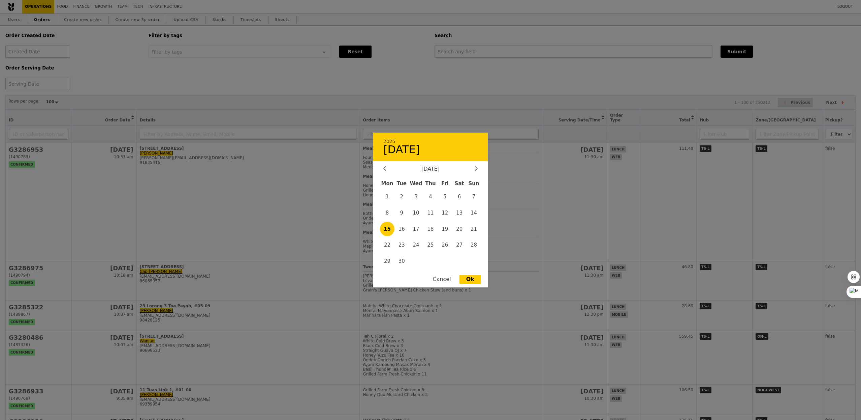
click at [49, 90] on div "2025 [DATE] [DATE] Mon Tue Wed Thu Fri Sat Sun 1 2 3 4 5 6 7 8 9 10 11 12 13 14…" at bounding box center [37, 84] width 65 height 12
click at [423, 213] on span "10" at bounding box center [416, 213] width 14 height 14
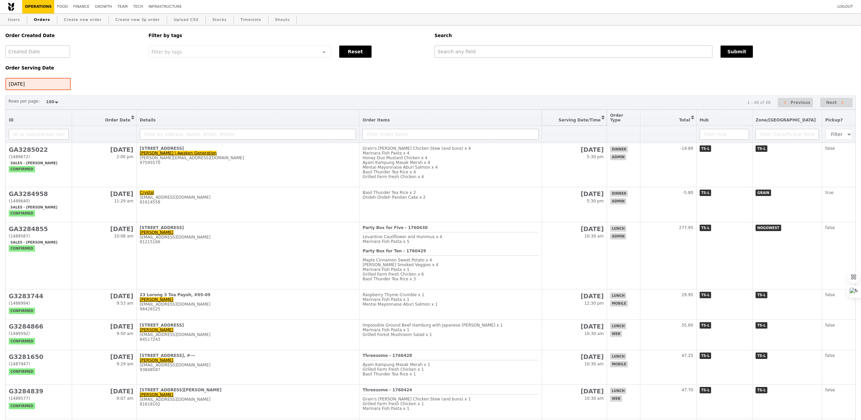
click at [600, 117] on button "Sort table by Serving Date/Time in descending order" at bounding box center [574, 118] width 65 height 16
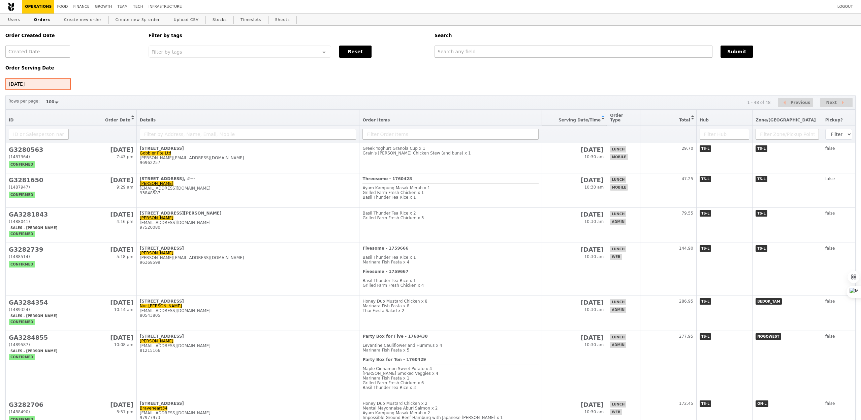
click at [600, 117] on button "Sort table by Serving Date/Time in ascending order" at bounding box center [574, 118] width 65 height 16
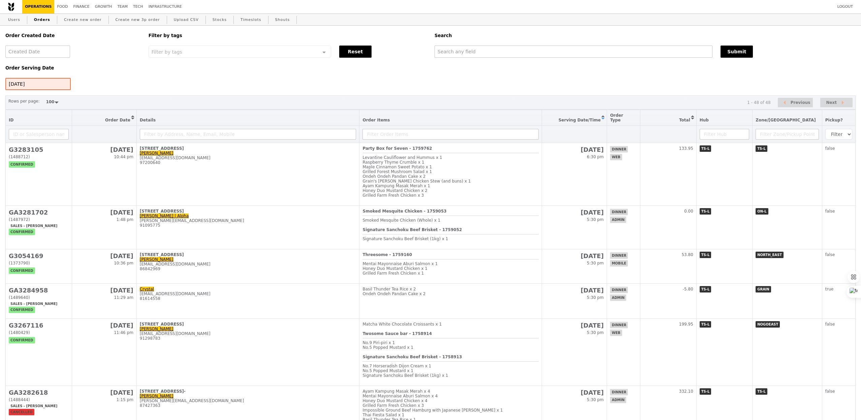
click at [677, 111] on th "Total Sort table by Total in descending order" at bounding box center [668, 118] width 56 height 16
click at [688, 115] on button "Sort table by Total in descending order" at bounding box center [669, 118] width 56 height 16
click at [694, 115] on button "Sort table by Total in ascending order" at bounding box center [669, 118] width 56 height 16
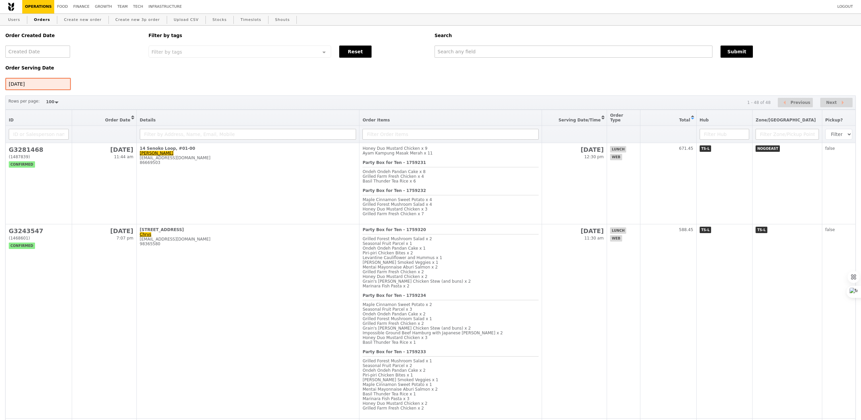
click at [28, 83] on div "[DATE]" at bounding box center [37, 84] width 65 height 12
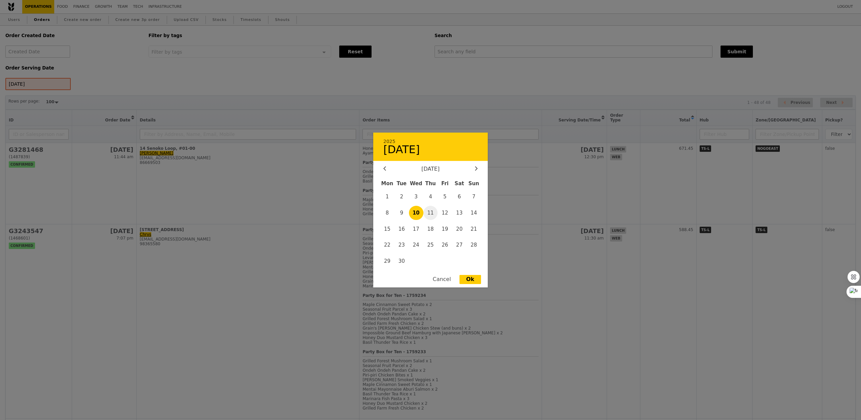
click at [430, 214] on span "11" at bounding box center [431, 213] width 14 height 14
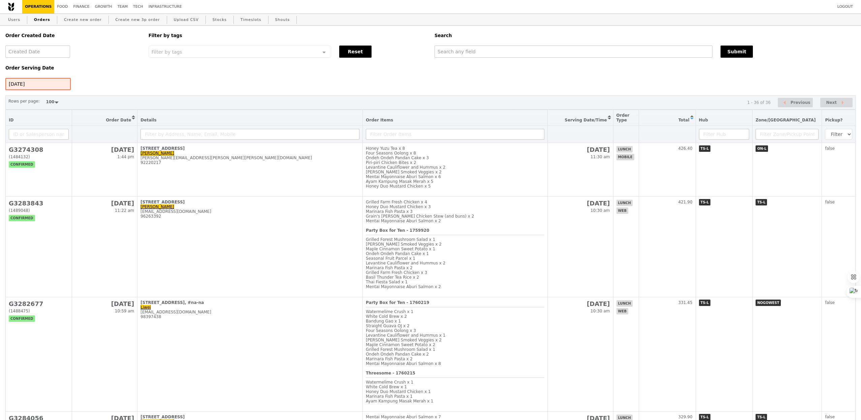
click at [35, 89] on div "[DATE]" at bounding box center [37, 84] width 65 height 12
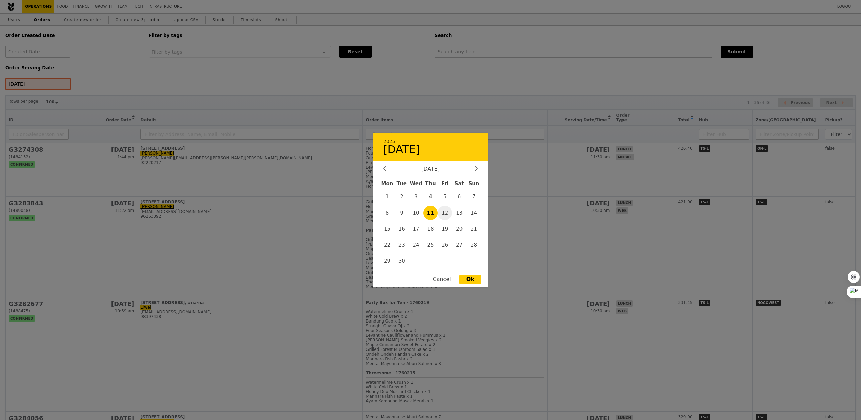
click at [443, 210] on span "12" at bounding box center [445, 213] width 14 height 14
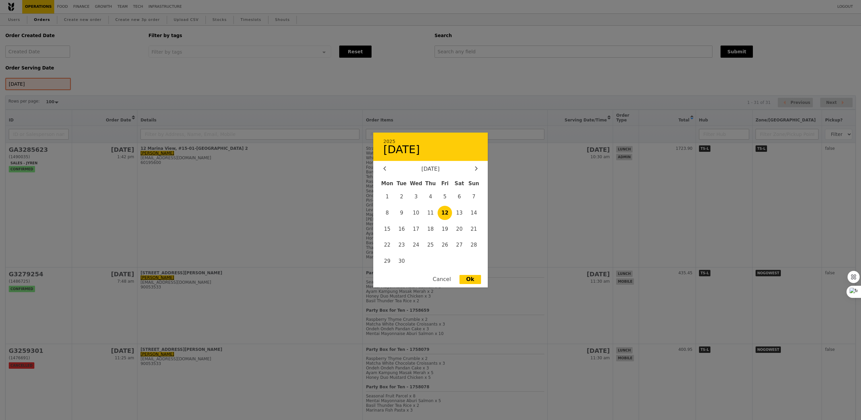
click at [26, 80] on div "[DATE] 2025 [DATE] [DATE] Mon Tue Wed Thu Fri Sat Sun 1 2 3 4 5 6 7 8 9 10 11 1…" at bounding box center [37, 84] width 65 height 12
click at [458, 211] on span "13" at bounding box center [459, 213] width 14 height 14
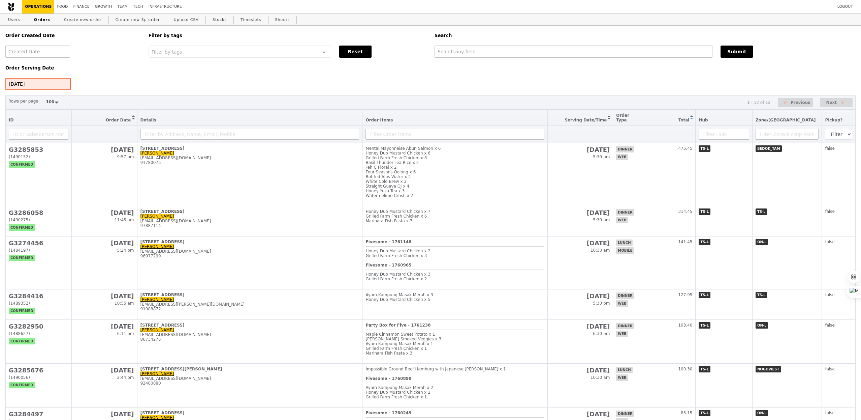
click at [39, 86] on div "[DATE] 2025 [DATE] [DATE] Mon Tue Wed Thu Fri Sat Sun 1 2 3 4 5 6 7 8 9 10 11 1…" at bounding box center [37, 84] width 65 height 12
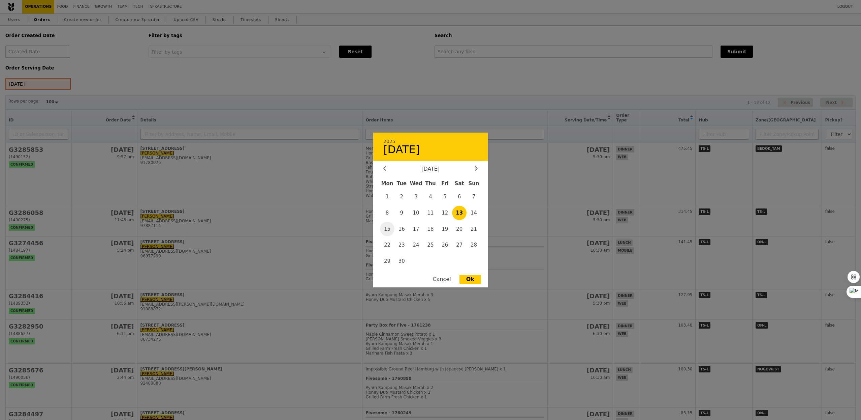
click at [389, 230] on span "15" at bounding box center [387, 228] width 14 height 14
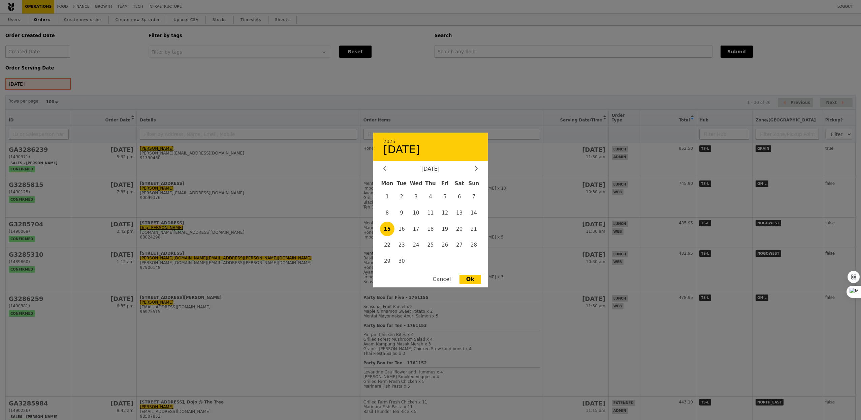
click at [48, 82] on div "[DATE] 2025 [DATE] [DATE] Mon Tue Wed Thu Fri Sat Sun 1 2 3 4 5 6 7 8 9 10 11 1…" at bounding box center [37, 84] width 65 height 12
click at [399, 227] on span "16" at bounding box center [402, 228] width 14 height 14
type input "[DATE]"
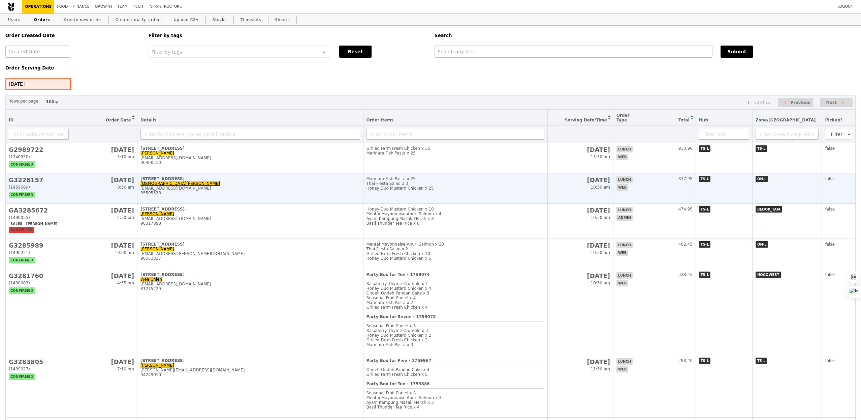
click at [322, 195] on div "85505538" at bounding box center [251, 192] width 220 height 5
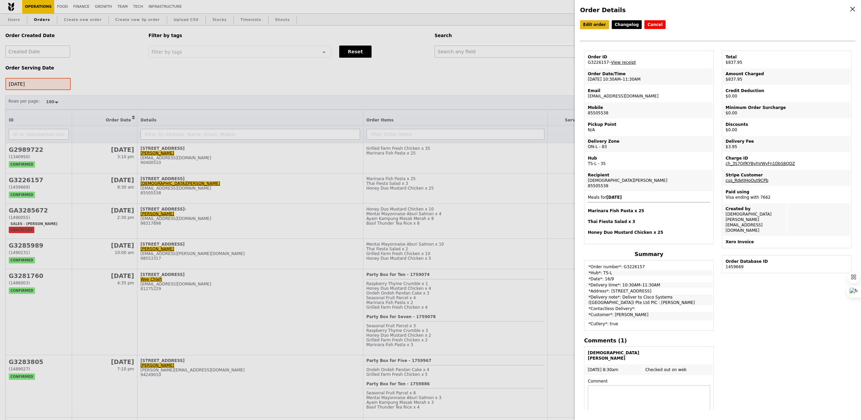
click at [599, 26] on link "Edit order" at bounding box center [594, 24] width 29 height 9
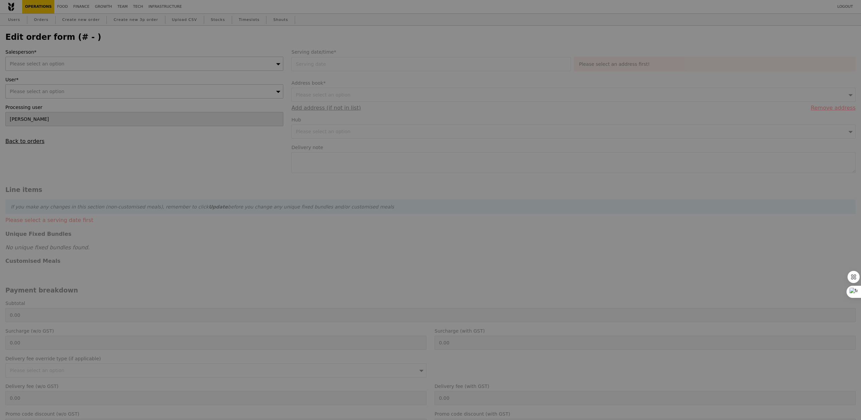
type input "[DATE]"
type textarea "Deliver to Cisco Systems ([GEOGRAPHIC_DATA]) Pte Ltd PIC : [PERSON_NAME]"
type input "834.00"
type input "2.71"
type input "2.95"
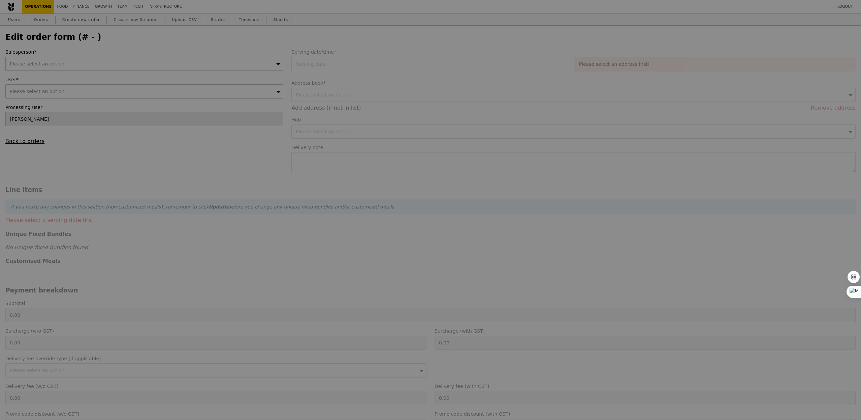
type input "836.95"
type input "Loading..."
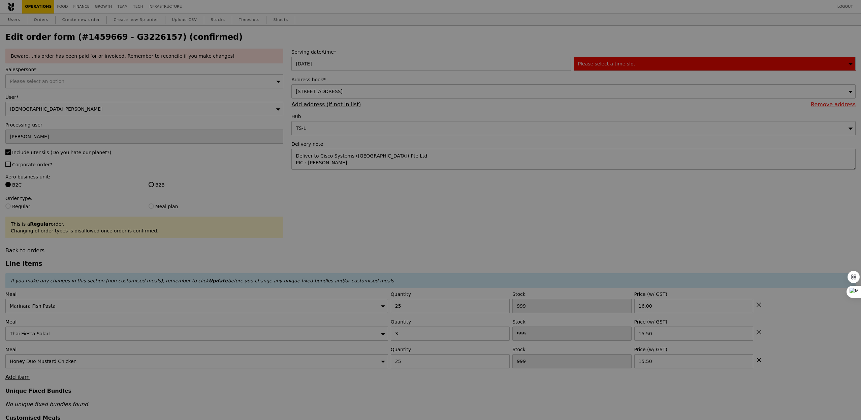
type input "43"
type input "95"
type input "56"
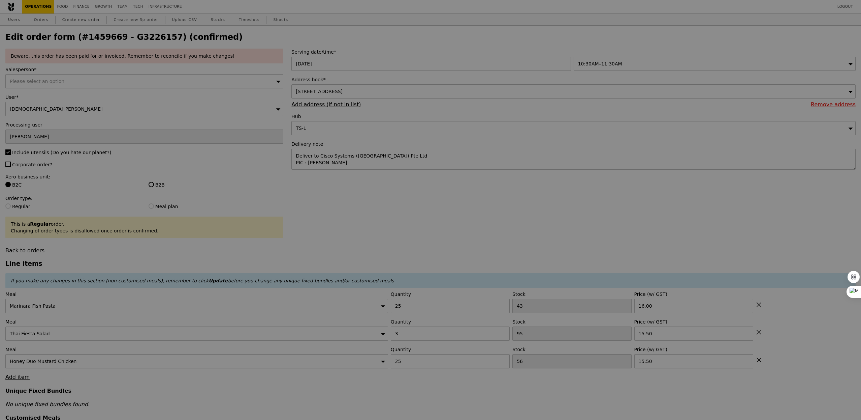
type input "Update"
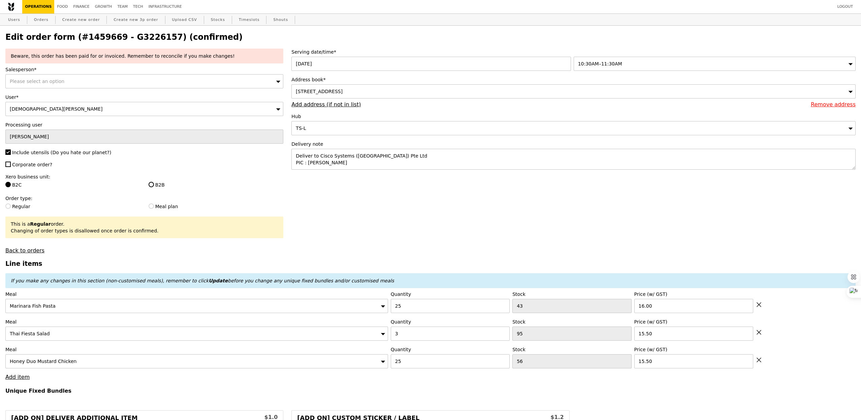
click at [78, 83] on div "Please select an option" at bounding box center [144, 81] width 278 height 14
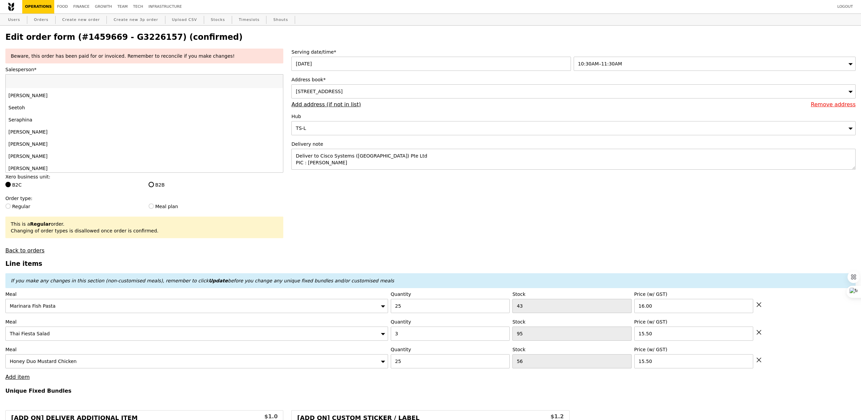
scroll to position [643, 0]
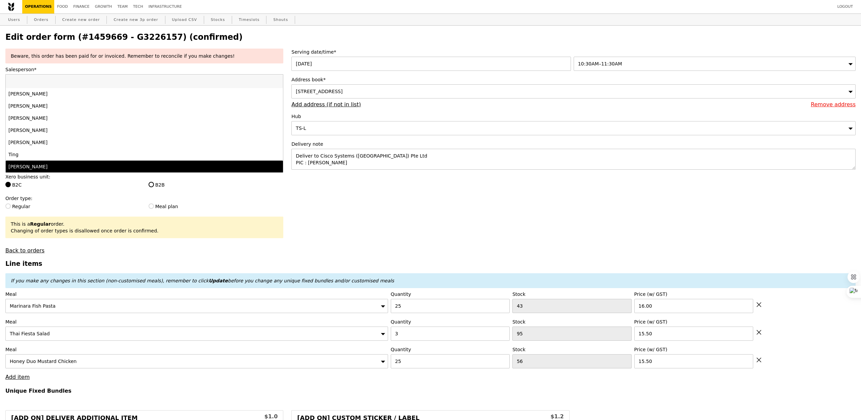
click at [62, 166] on div "[PERSON_NAME]" at bounding box center [110, 166] width 204 height 7
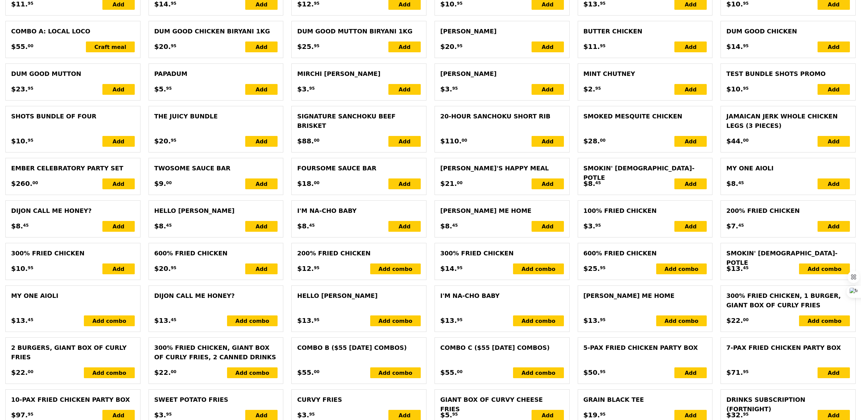
scroll to position [1359, 0]
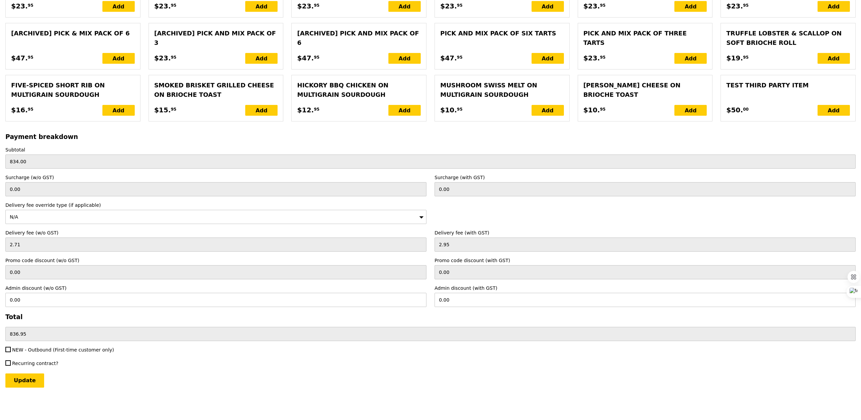
click at [40, 347] on span "NEW - Outbound (First-time customer only)" at bounding box center [63, 349] width 102 height 5
click at [11, 347] on input "NEW - Outbound (First-time customer only)" at bounding box center [7, 348] width 5 height 5
checkbox input "true"
click at [31, 386] on input "Update" at bounding box center [24, 380] width 39 height 14
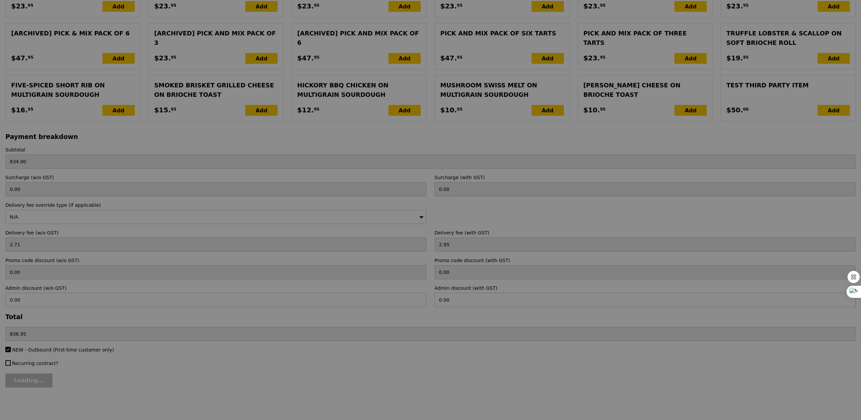
type input "Loading..."
type input "3.62"
type input "3.95"
type input "837.95"
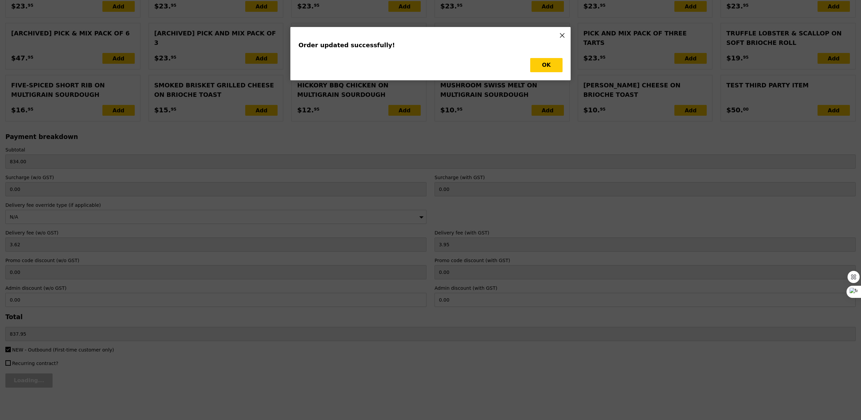
scroll to position [0, 0]
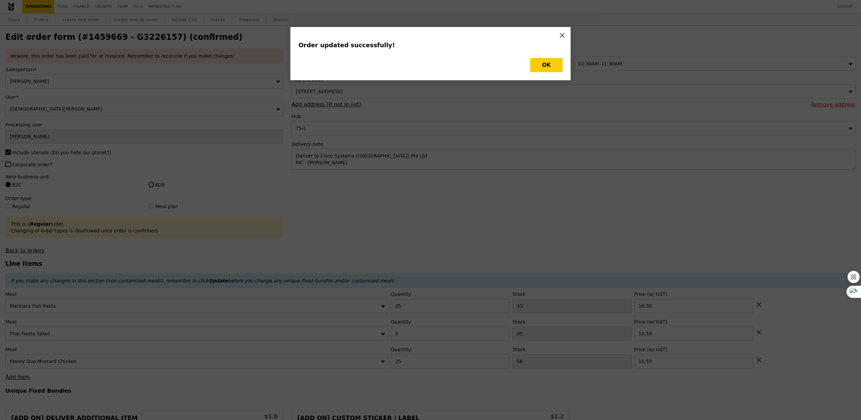
type input "Update"
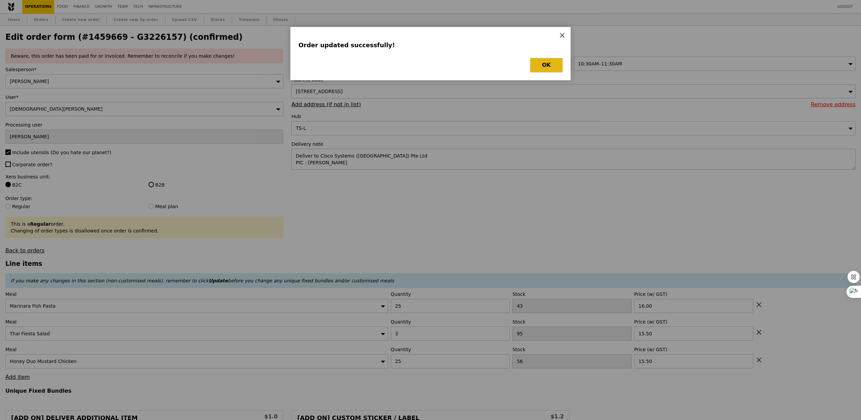
click at [539, 69] on button "OK" at bounding box center [546, 65] width 32 height 14
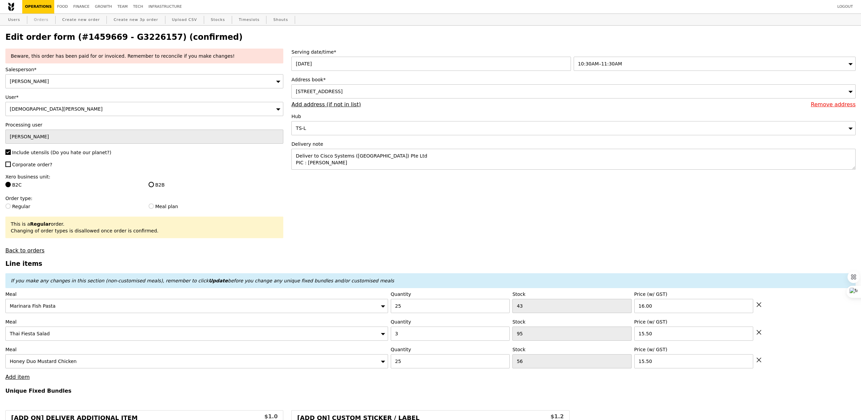
click at [44, 22] on link "Orders" at bounding box center [41, 20] width 20 height 12
select select "100"
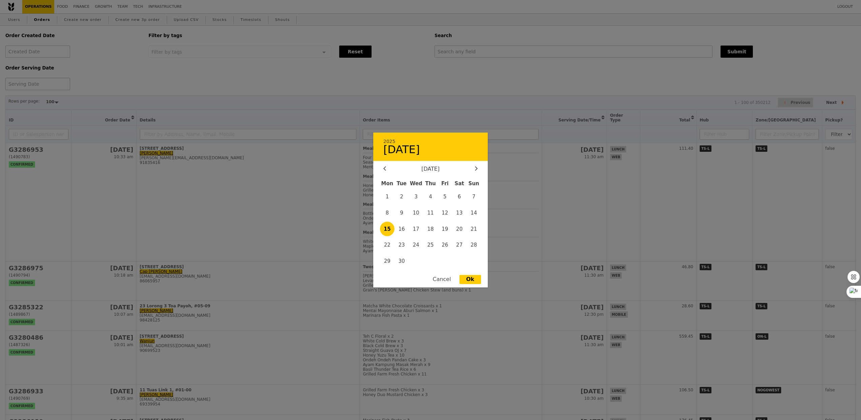
click at [36, 85] on div "2025 [DATE] [DATE] Mon Tue Wed Thu Fri Sat Sun 1 2 3 4 5 6 7 8 9 10 11 12 13 14…" at bounding box center [37, 84] width 65 height 12
click at [406, 228] on span "16" at bounding box center [402, 228] width 14 height 14
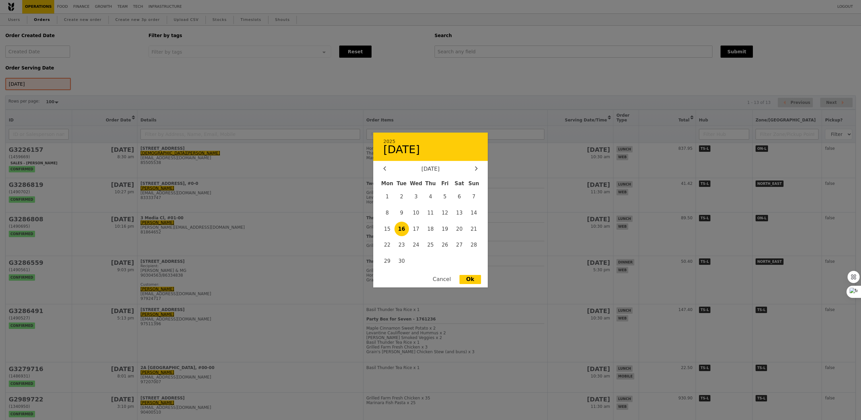
click at [62, 89] on div "[DATE] 2025 [DATE] [DATE] Mon Tue Wed Thu Fri Sat Sun 1 2 3 4 5 6 7 8 9 10 11 1…" at bounding box center [37, 84] width 65 height 12
click at [416, 230] on span "17" at bounding box center [416, 228] width 14 height 14
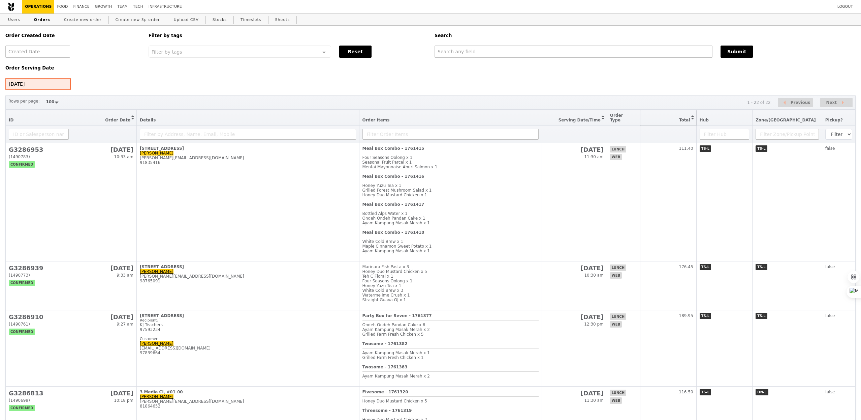
click at [691, 116] on button "Sort table by Total in descending order" at bounding box center [669, 118] width 56 height 16
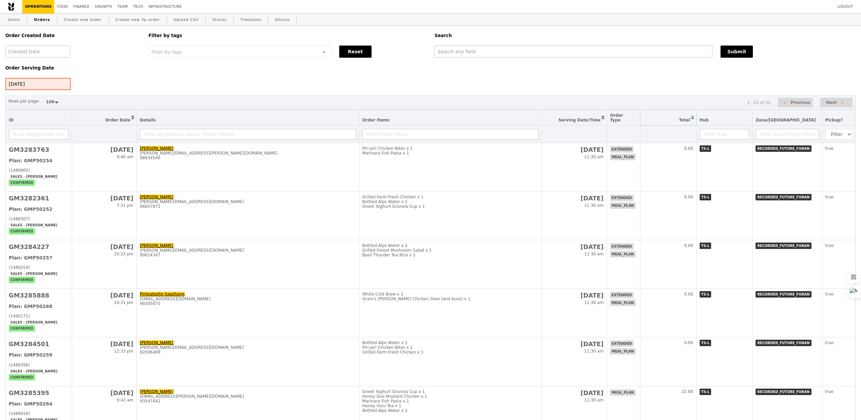
click at [697, 116] on button "Sort table by Total in ascending order" at bounding box center [669, 118] width 56 height 16
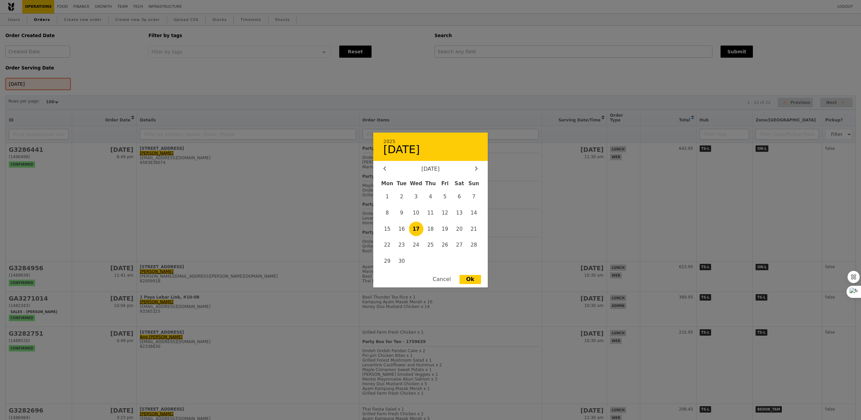
click at [26, 79] on div "[DATE] 2025 [DATE] [DATE] Mon Tue Wed Thu Fri Sat Sun 1 2 3 4 5 6 7 8 9 10 11 1…" at bounding box center [37, 84] width 65 height 12
click at [428, 232] on span "18" at bounding box center [431, 228] width 14 height 14
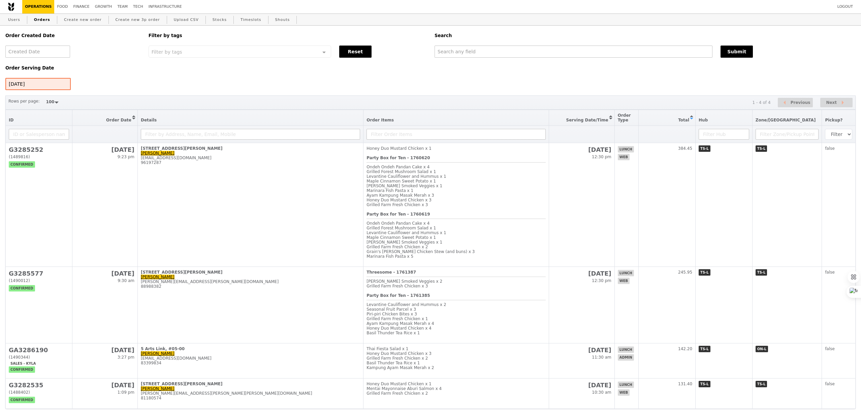
click at [49, 66] on h5 "Order Serving Date" at bounding box center [72, 67] width 135 height 5
click at [39, 70] on h5 "Order Serving Date" at bounding box center [72, 67] width 135 height 5
click at [36, 78] on div "Order Serving Date [DATE]" at bounding box center [72, 74] width 143 height 32
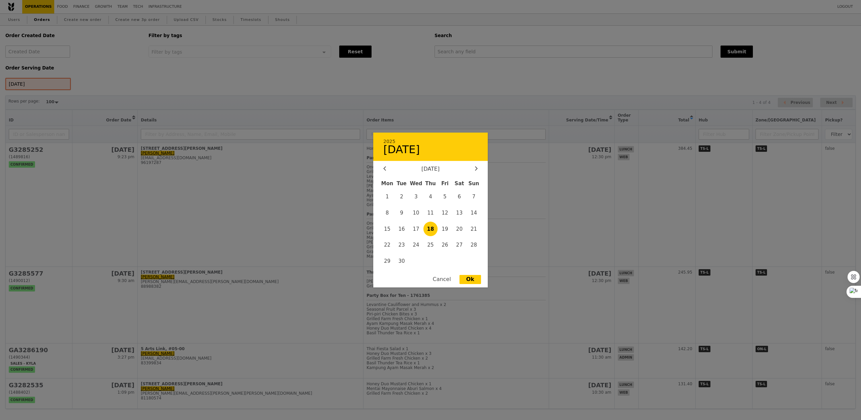
click at [42, 85] on div "[DATE] 2025 [DATE] [DATE] Mon Tue Wed Thu Fri Sat Sun 1 2 3 4 5 6 7 8 9 10 11 1…" at bounding box center [37, 84] width 65 height 12
click at [448, 231] on span "19" at bounding box center [445, 228] width 14 height 14
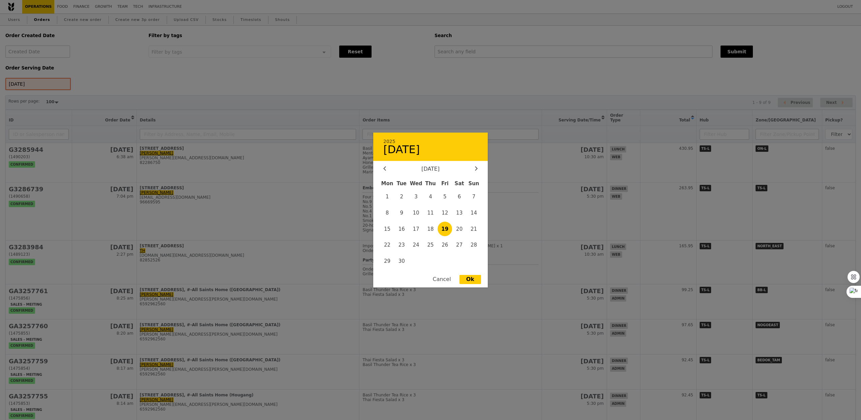
click at [58, 84] on div "[DATE] 2025 [DATE] [DATE] Mon Tue Wed Thu Fri Sat Sun 1 2 3 4 5 6 7 8 9 10 11 1…" at bounding box center [37, 84] width 65 height 12
click at [462, 231] on span "20" at bounding box center [459, 228] width 14 height 14
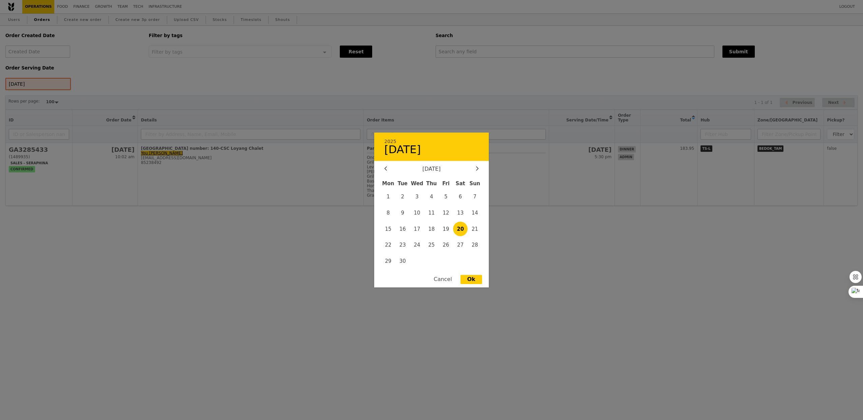
click at [25, 89] on div "[DATE] 2025 [DATE] [DATE] Mon Tue Wed Thu Fri Sat Sun 1 2 3 4 5 6 7 8 9 10 11 1…" at bounding box center [37, 84] width 65 height 12
click at [389, 241] on span "22" at bounding box center [388, 245] width 14 height 14
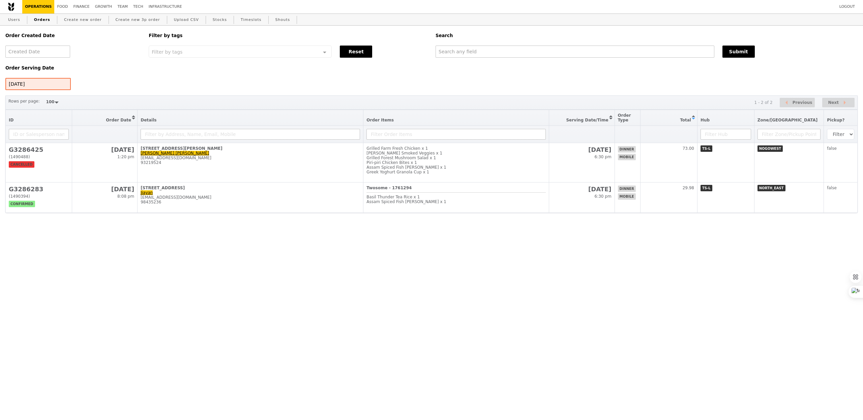
click at [34, 74] on div "Order Serving Date [DATE]" at bounding box center [72, 74] width 143 height 32
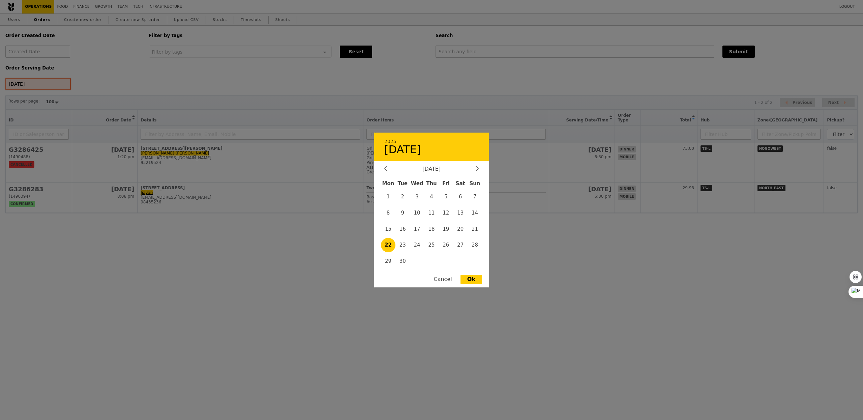
click at [33, 78] on div "[DATE] 2025 [DATE] [DATE] Mon Tue Wed Thu Fri Sat Sun 1 2 3 4 5 6 7 8 9 10 11 1…" at bounding box center [37, 84] width 65 height 12
click at [406, 248] on span "23" at bounding box center [402, 245] width 14 height 14
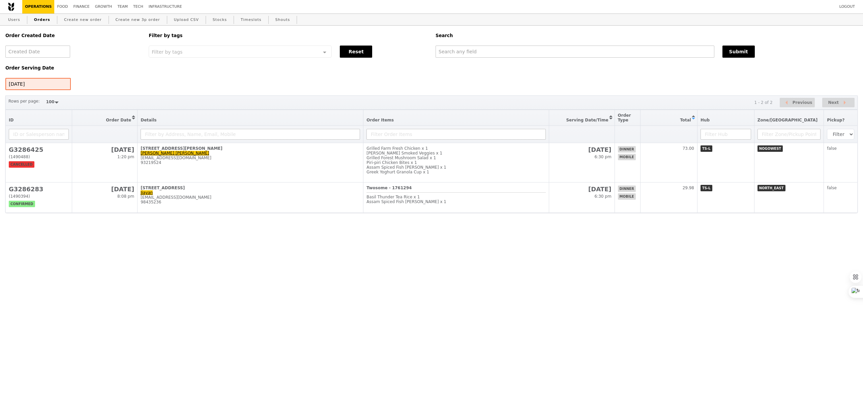
click at [406, 248] on span "23" at bounding box center [402, 245] width 14 height 14
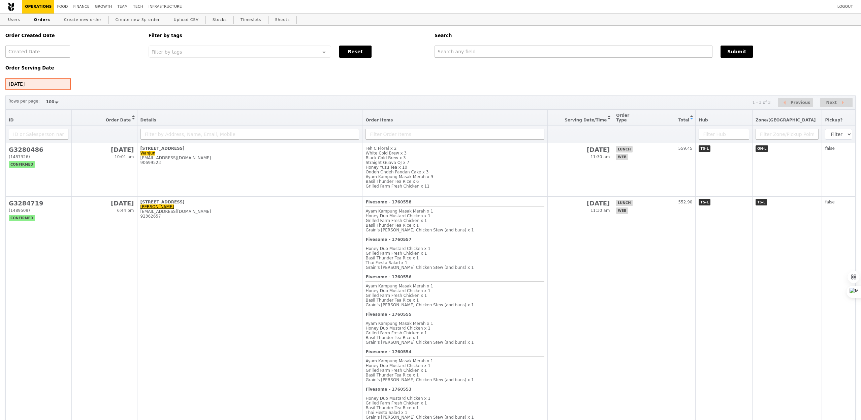
click at [48, 68] on h5 "Order Serving Date" at bounding box center [72, 67] width 135 height 5
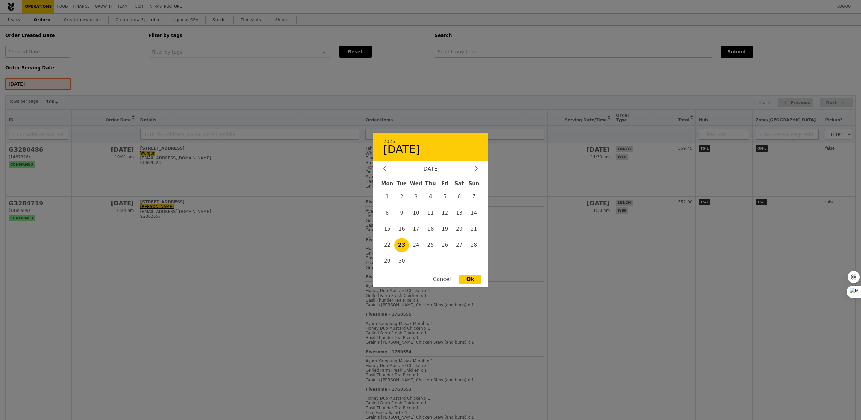
click at [45, 82] on div "[DATE] 2025 [DATE] [DATE] Mon Tue Wed Thu Fri Sat Sun 1 2 3 4 5 6 7 8 9 10 11 1…" at bounding box center [37, 84] width 65 height 12
click at [410, 243] on span "24" at bounding box center [416, 245] width 14 height 14
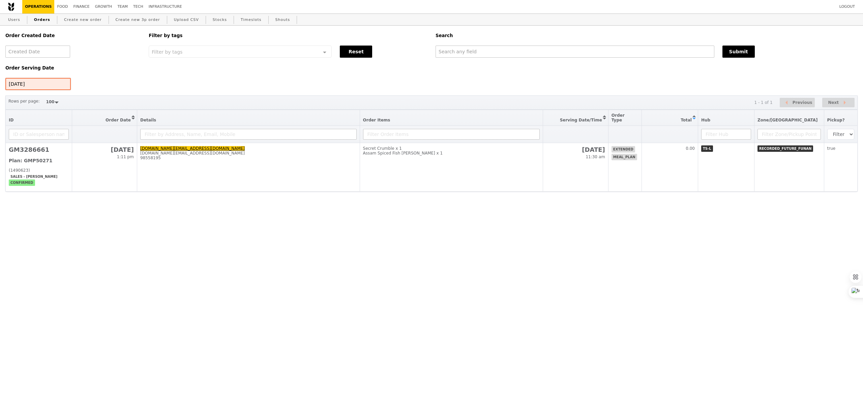
click at [53, 88] on div "[DATE] 2025 [DATE] [DATE] Mon Tue Wed Thu Fri Sat Sun 1 2 3 4 5 6 7 8 9 10 11 1…" at bounding box center [37, 84] width 65 height 12
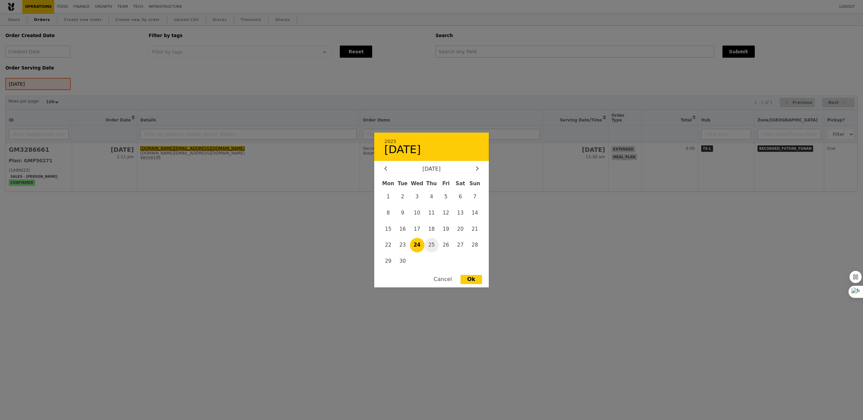
click at [430, 240] on span "25" at bounding box center [431, 245] width 14 height 14
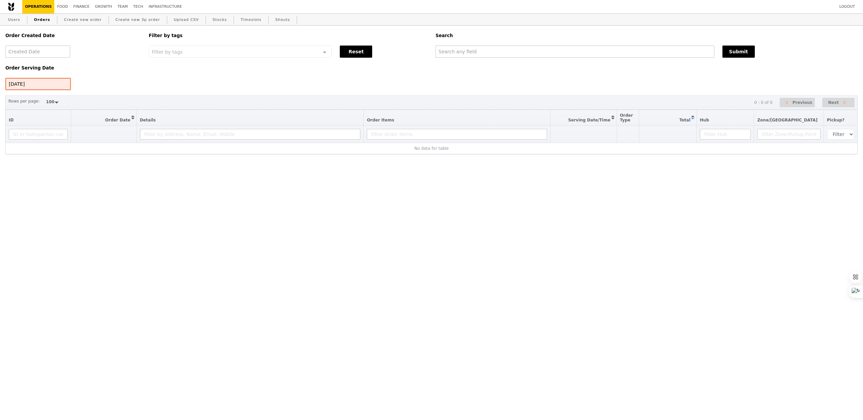
click at [54, 84] on div "[DATE]" at bounding box center [37, 84] width 65 height 12
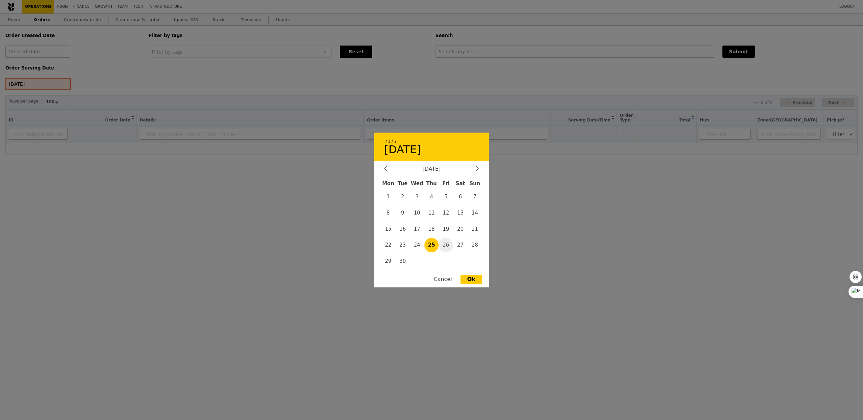
click at [449, 241] on span "26" at bounding box center [445, 245] width 14 height 14
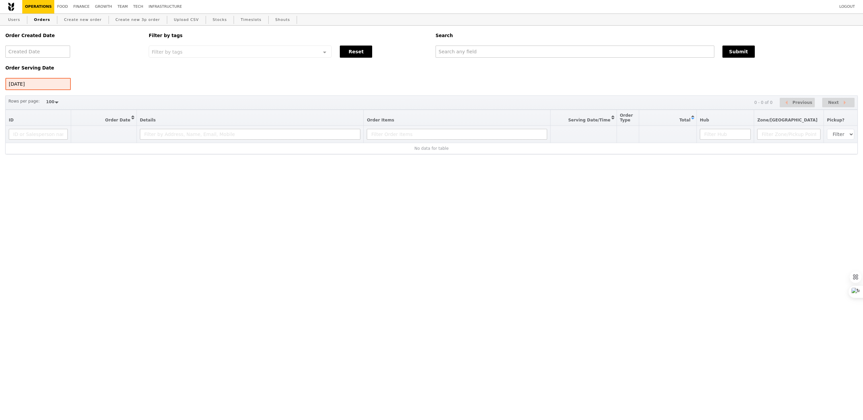
click at [51, 88] on div "[DATE] 2025 [DATE] [DATE] Mon Tue Wed Thu Fri Sat Sun 1 2 3 4 5 6 7 8 9 10 11 1…" at bounding box center [37, 84] width 65 height 12
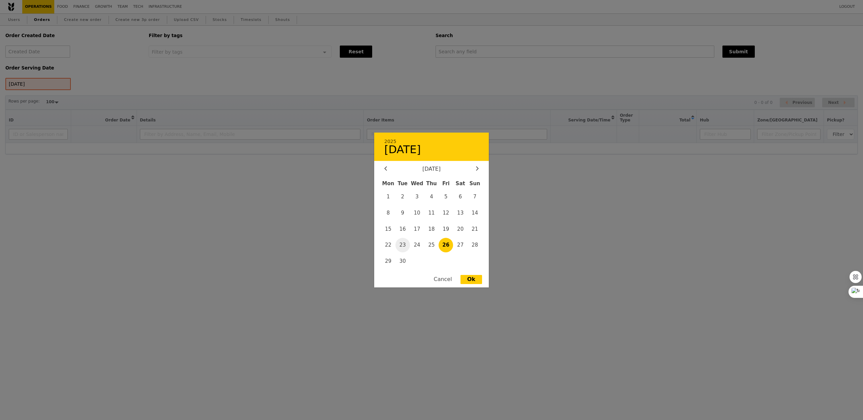
click at [404, 248] on span "23" at bounding box center [402, 245] width 14 height 14
type input "[DATE]"
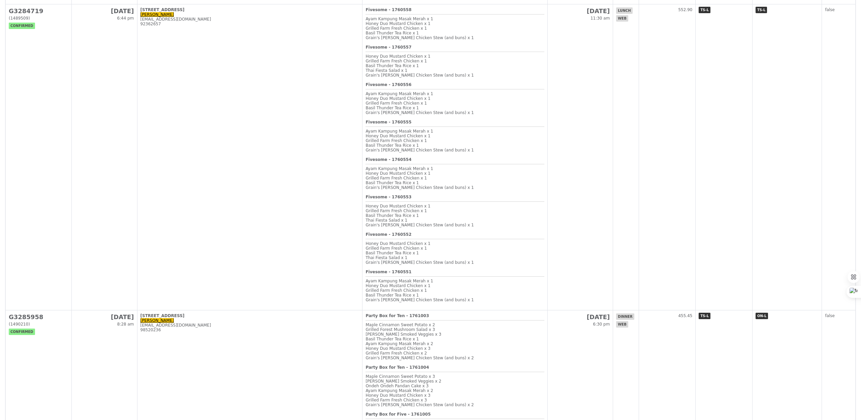
scroll to position [271, 0]
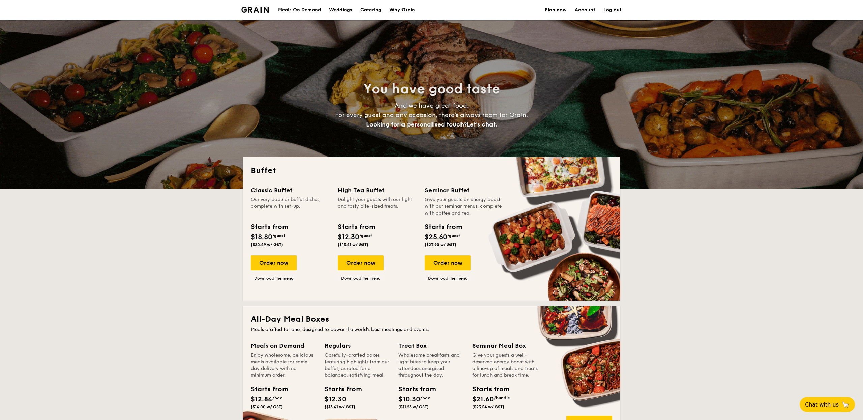
select select
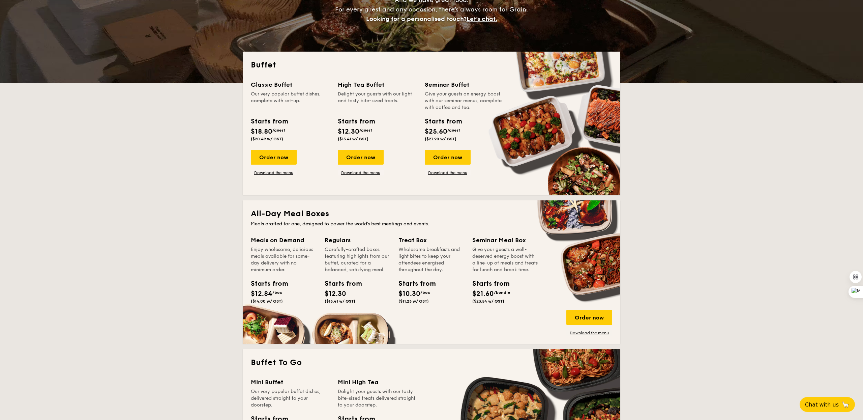
scroll to position [107, 0]
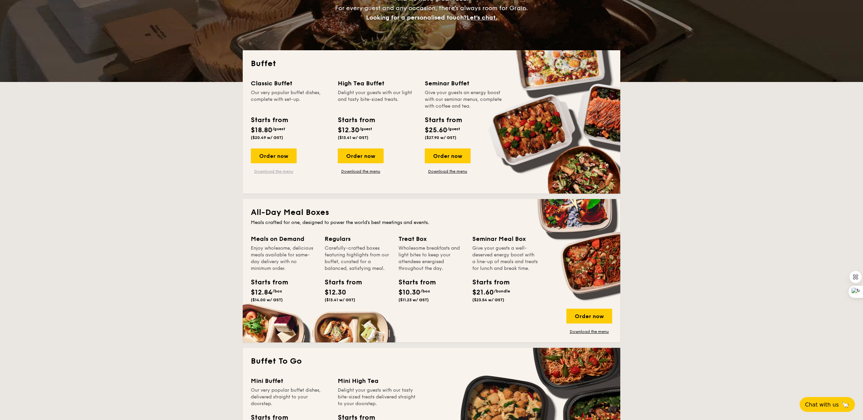
click at [278, 172] on link "Download the menu" at bounding box center [274, 171] width 46 height 5
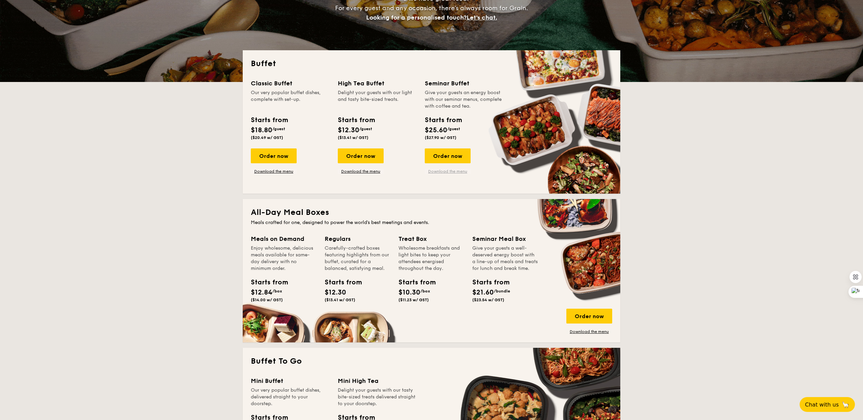
click at [445, 172] on link "Download the menu" at bounding box center [448, 171] width 46 height 5
click at [376, 173] on link "Download the menu" at bounding box center [361, 171] width 46 height 5
